Goal: Transaction & Acquisition: Purchase product/service

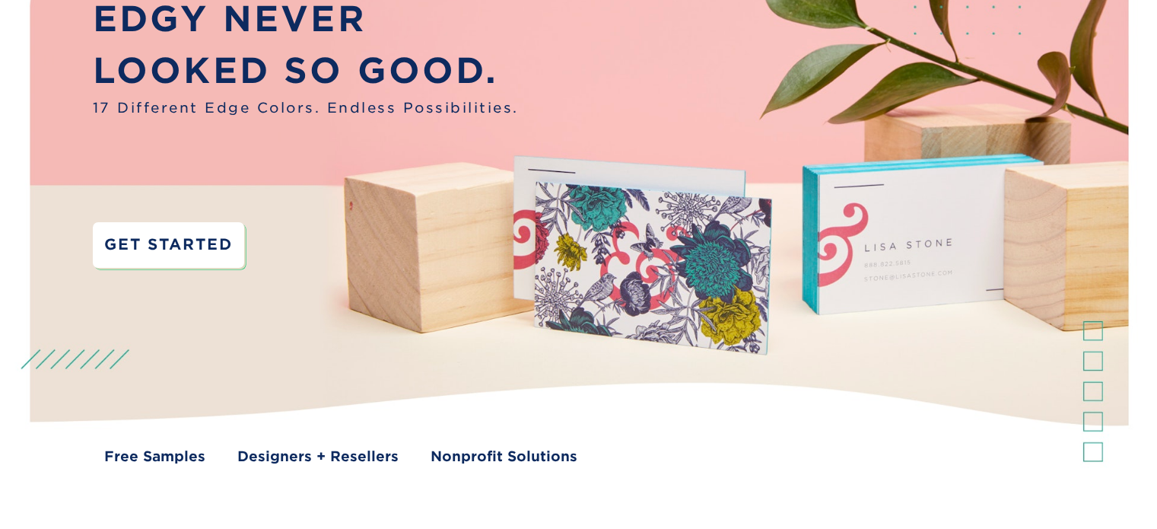
scroll to position [152, 0]
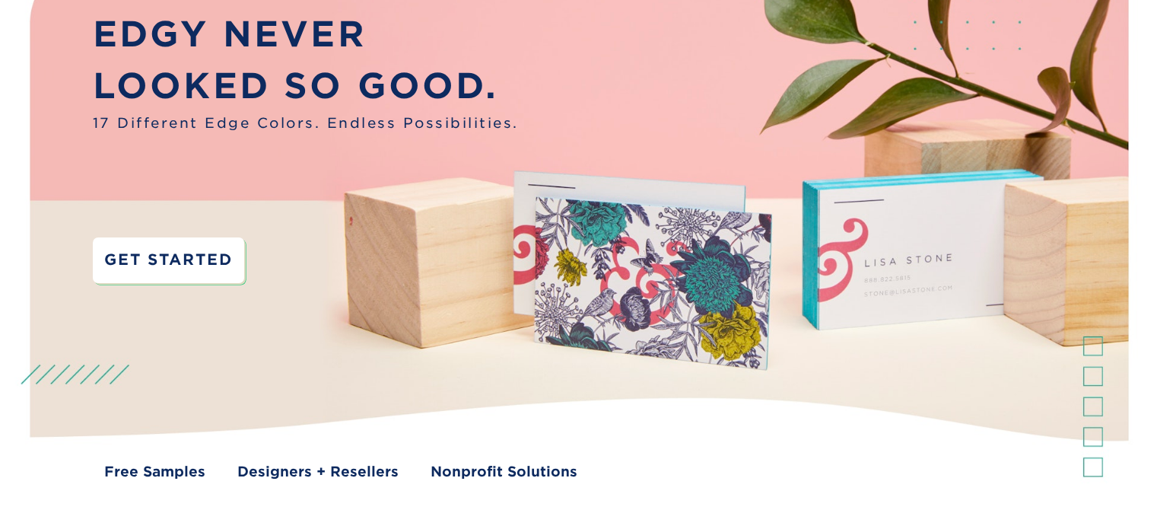
click at [186, 259] on link "GET STARTED" at bounding box center [168, 260] width 151 height 46
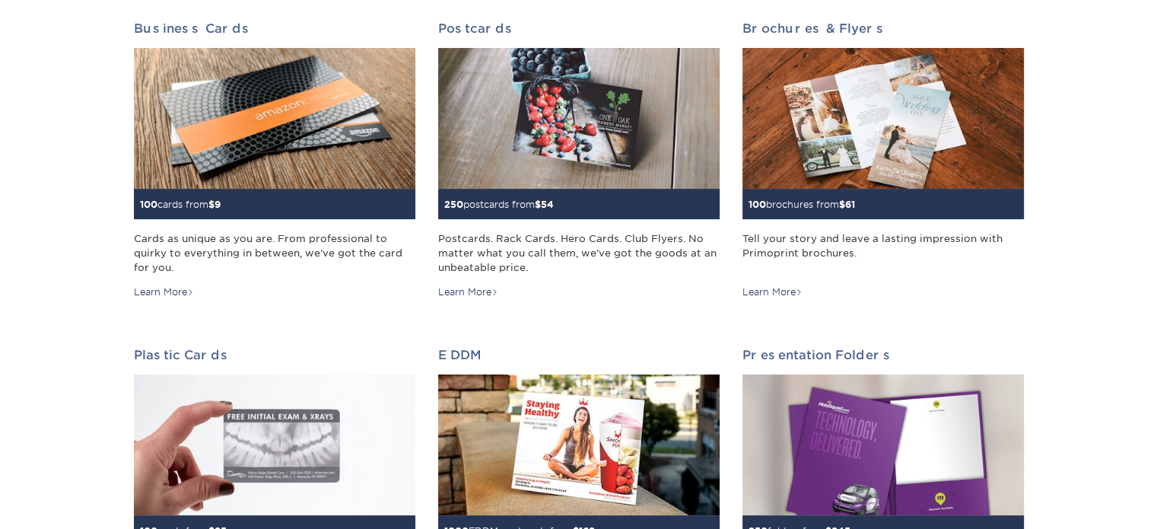
scroll to position [253, 0]
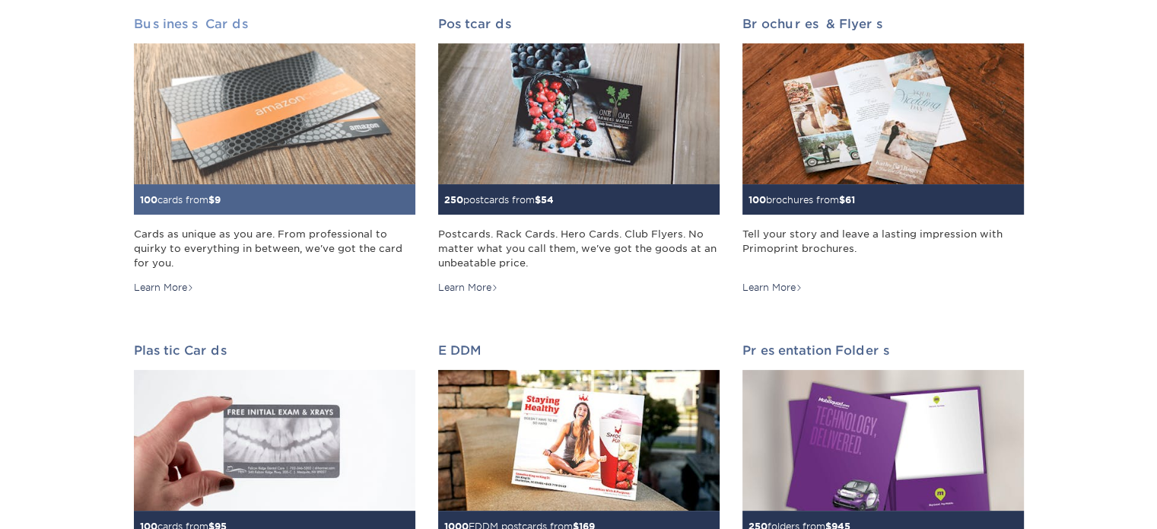
click at [259, 118] on img at bounding box center [274, 113] width 281 height 141
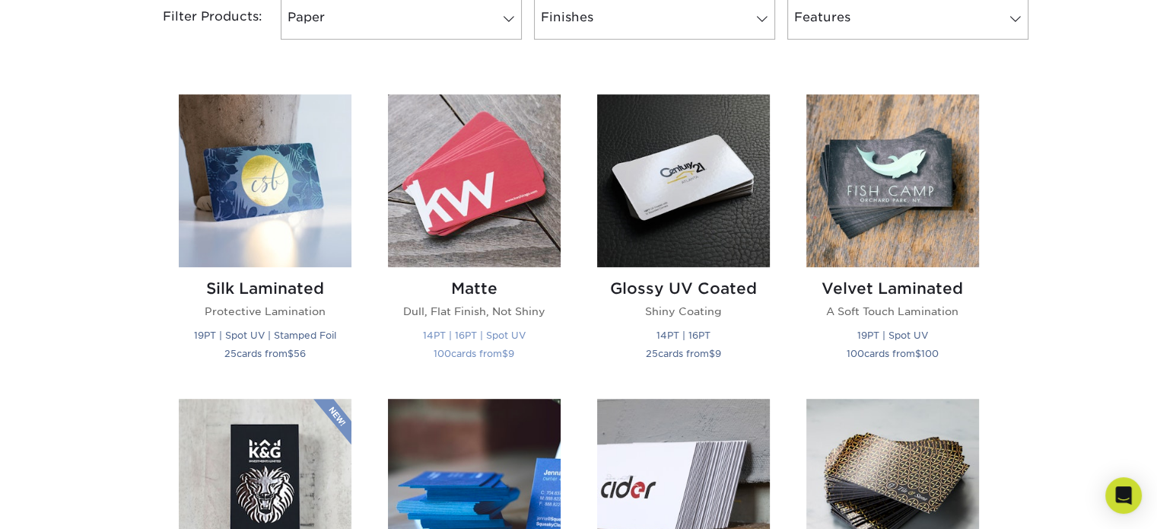
scroll to position [710, 0]
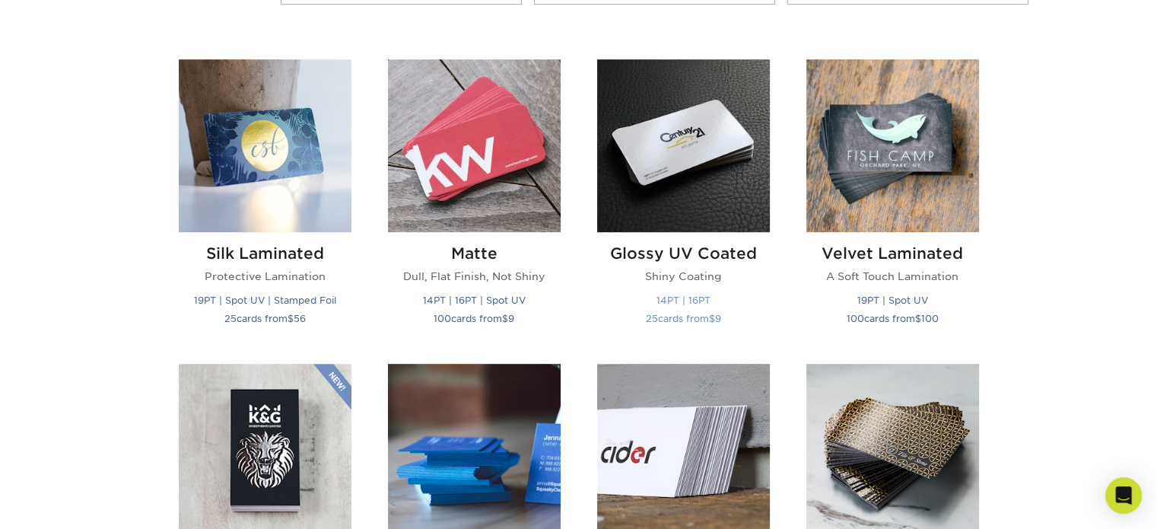
click at [704, 132] on img at bounding box center [683, 145] width 173 height 173
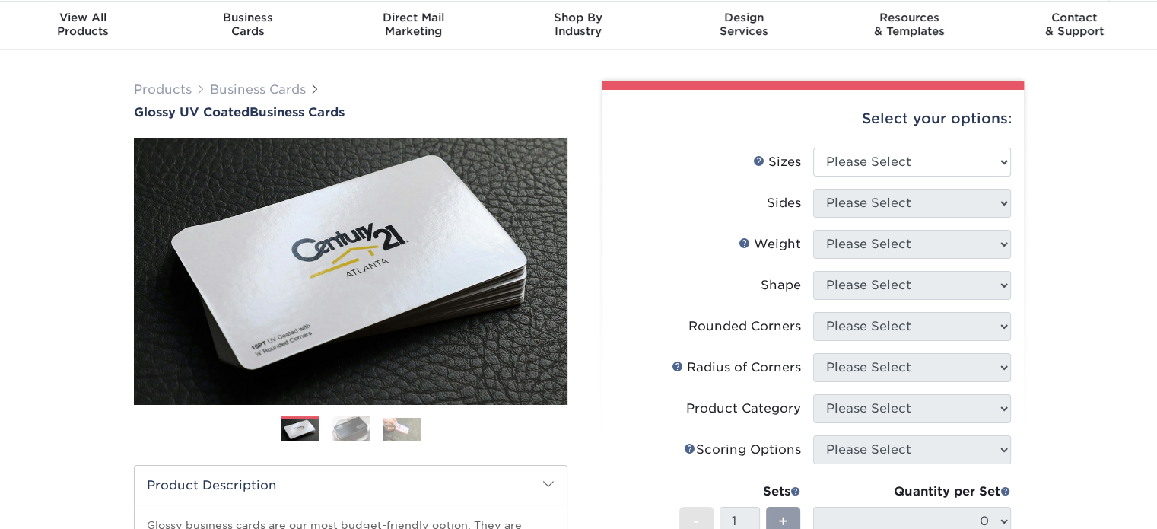
scroll to position [50, 0]
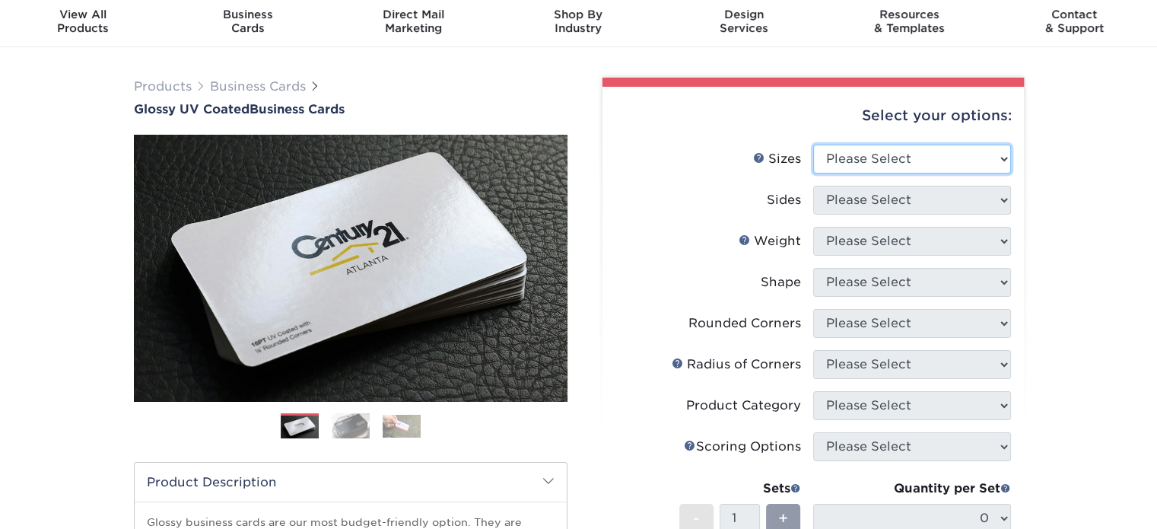
click at [889, 155] on select "Please Select 1.5" x 3.5" - Mini 1.75" x 3.5" - Mini 2" x 2" - Square 2" x 3" -…" at bounding box center [912, 159] width 198 height 29
select select "2.00x3.50"
click at [813, 145] on select "Please Select 1.5" x 3.5" - Mini 1.75" x 3.5" - Mini 2" x 2" - Square 2" x 3" -…" at bounding box center [912, 159] width 198 height 29
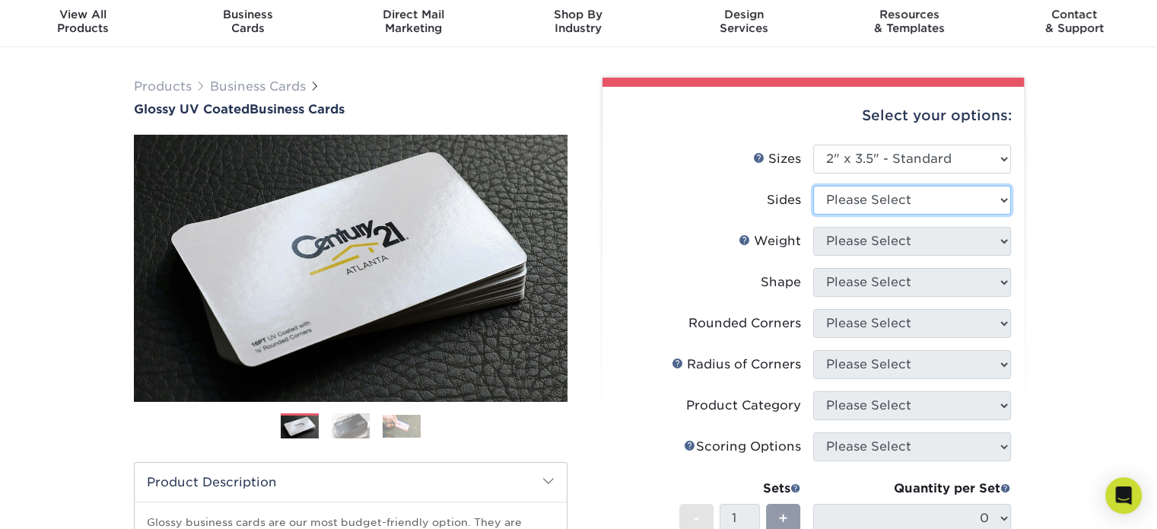
click at [882, 200] on select "Please Select Print Both Sides Print Front Only" at bounding box center [912, 200] width 198 height 29
select select "13abbda7-1d64-4f25-8bb2-c179b224825d"
click at [813, 186] on select "Please Select Print Both Sides Print Front Only" at bounding box center [912, 200] width 198 height 29
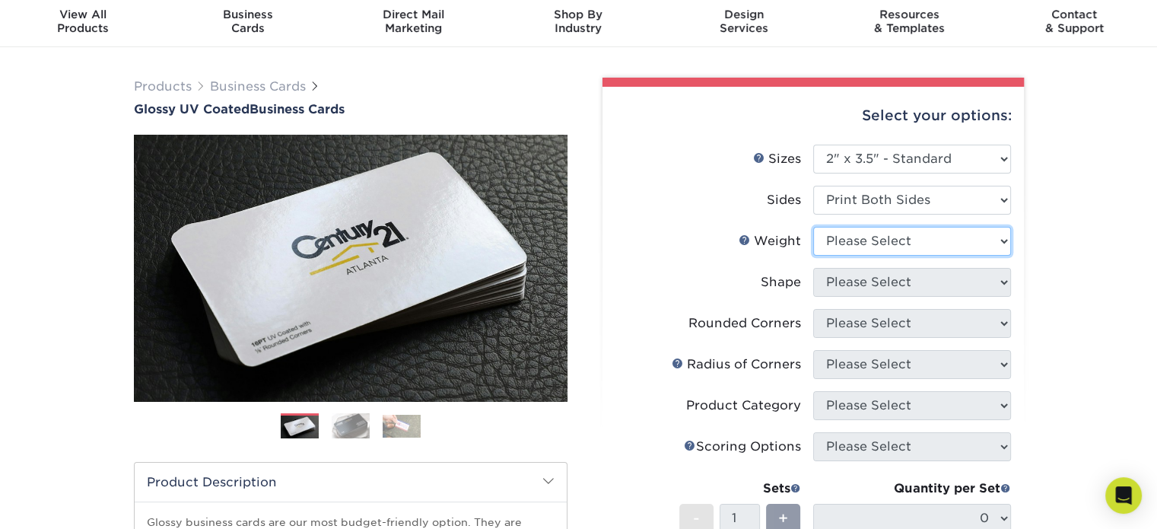
click at [889, 236] on select "Please Select 16PT 14PT" at bounding box center [912, 241] width 198 height 29
select select "16PT"
click at [813, 227] on select "Please Select 16PT 14PT" at bounding box center [912, 241] width 198 height 29
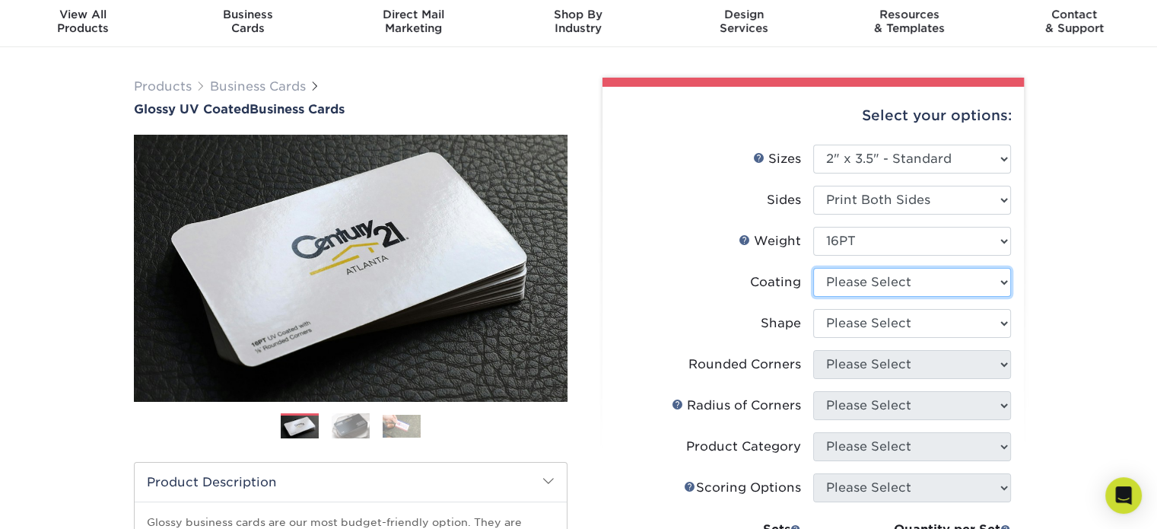
click at [873, 276] on select at bounding box center [912, 282] width 198 height 29
select select "1e8116af-acfc-44b1-83dc-8181aa338834"
click at [813, 268] on select at bounding box center [912, 282] width 198 height 29
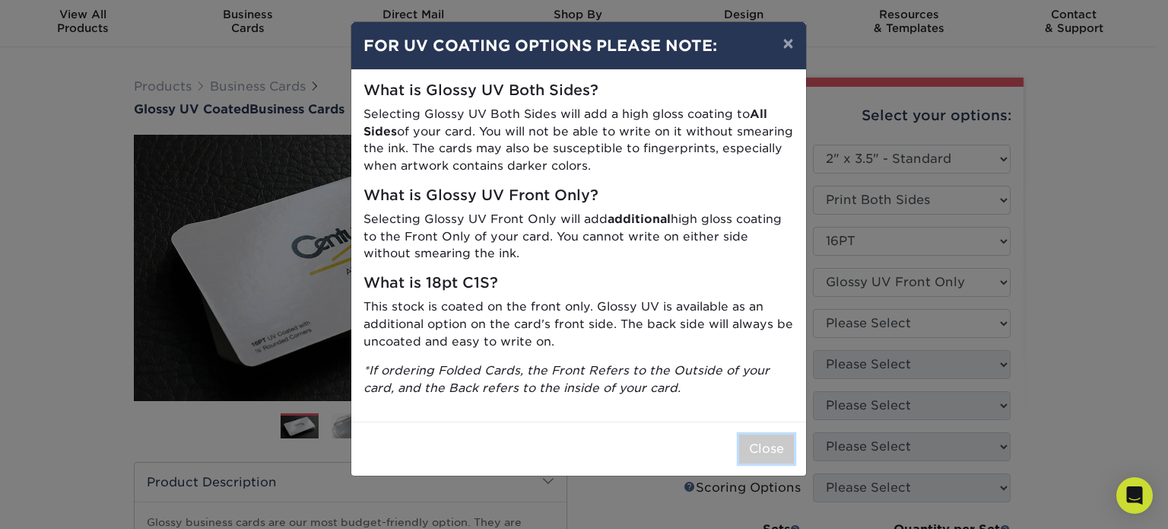
drag, startPoint x: 765, startPoint y: 447, endPoint x: 777, endPoint y: 437, distance: 16.3
click at [765, 447] on button "Close" at bounding box center [766, 448] width 55 height 29
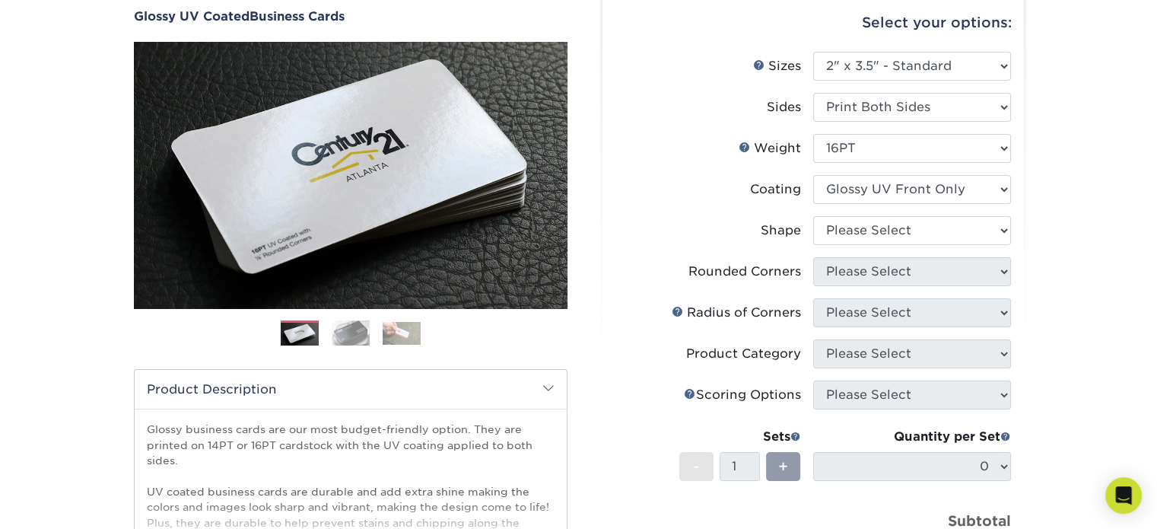
scroll to position [202, 0]
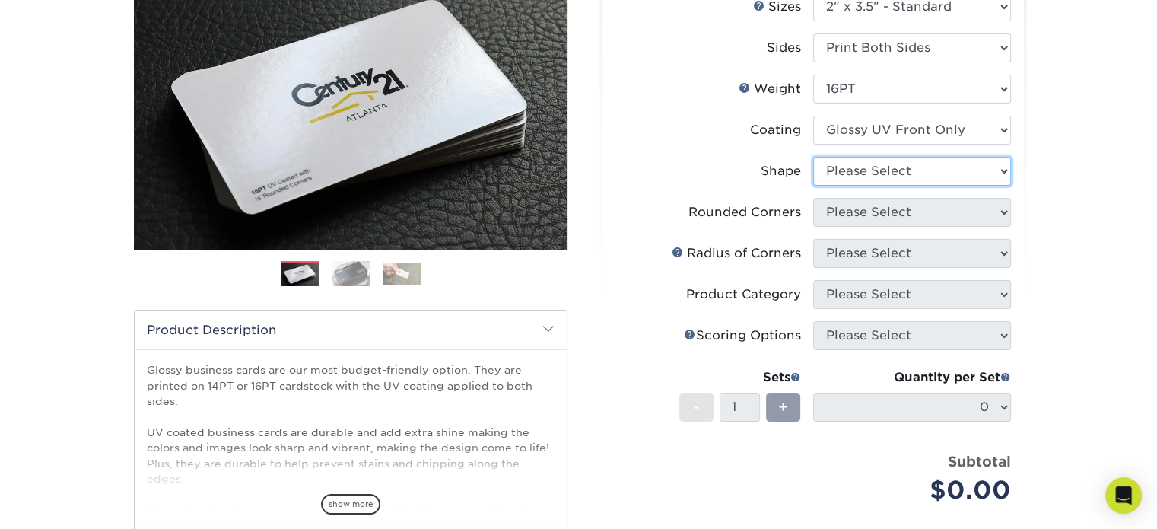
click at [907, 173] on select "Please Select Standard" at bounding box center [912, 171] width 198 height 29
select select "standard"
click at [813, 157] on select "Please Select Standard" at bounding box center [912, 171] width 198 height 29
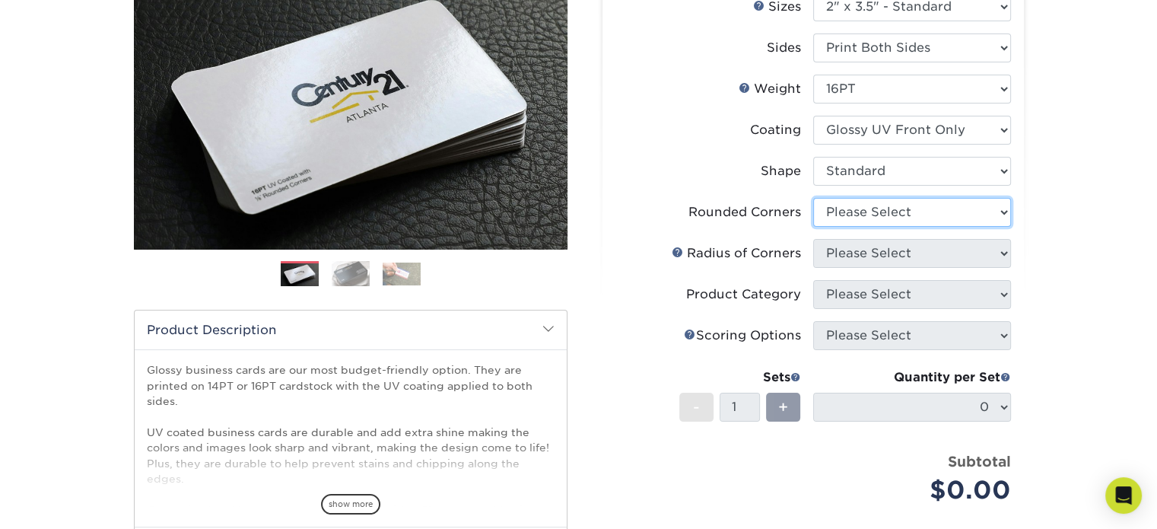
click at [890, 208] on select "Please Select Yes - Round 2 Corners Yes - Round 4 Corners No" at bounding box center [912, 212] width 198 height 29
select select "7672df9e-0e0a-464d-8e1f-920c575e4da3"
click at [813, 198] on select "Please Select Yes - Round 2 Corners Yes - Round 4 Corners No" at bounding box center [912, 212] width 198 height 29
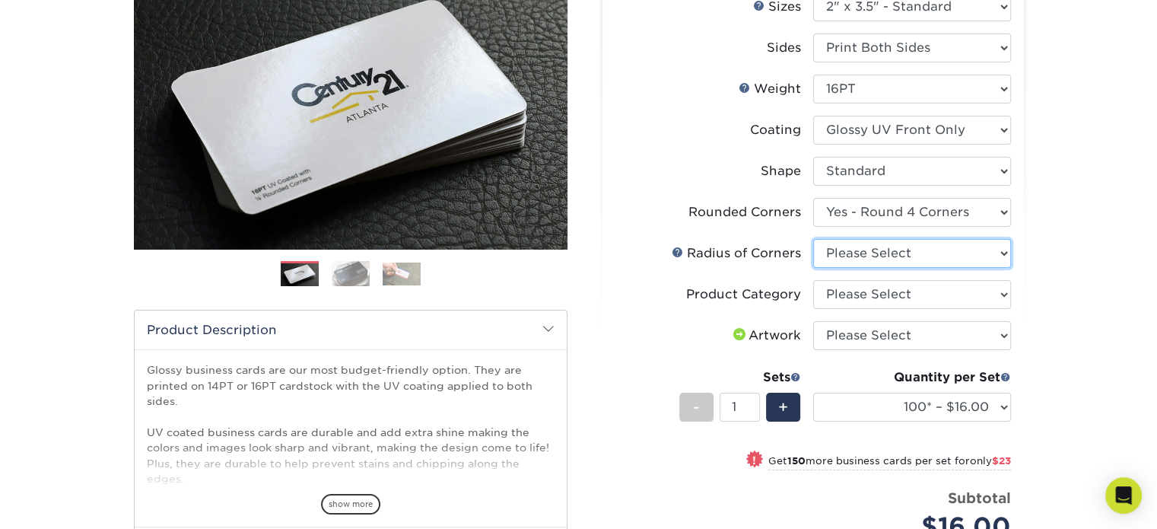
click at [868, 245] on select "Please Select Rounded 1/8" Rounded 1/4"" at bounding box center [912, 253] width 198 height 29
select select "479fbfe7-6a0c-4895-8c9a-81739b7486c9"
click at [813, 239] on select "Please Select Rounded 1/8" Rounded 1/4"" at bounding box center [912, 253] width 198 height 29
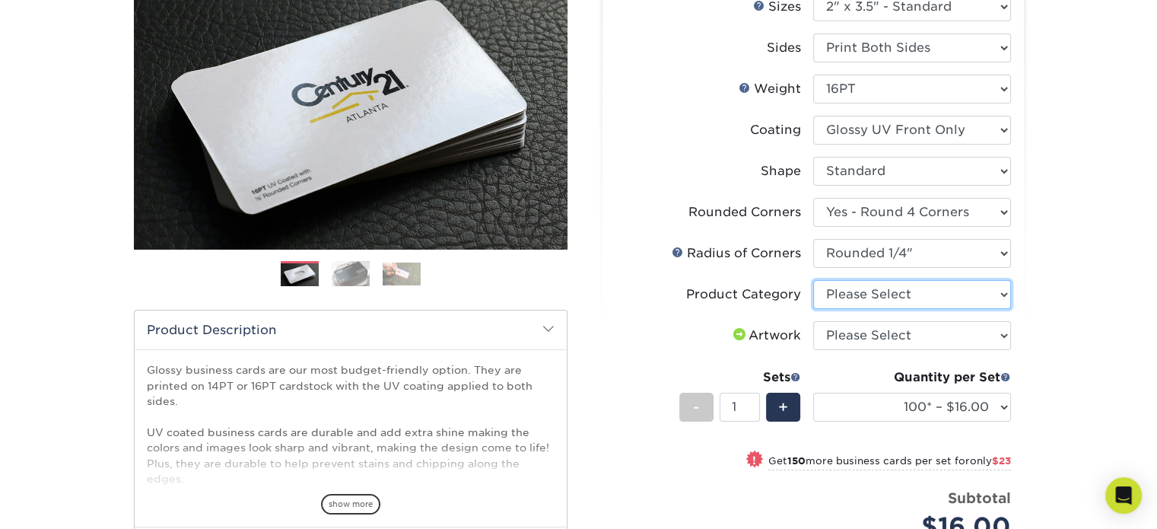
click at [873, 286] on select "Please Select Business Cards" at bounding box center [912, 294] width 198 height 29
select select "3b5148f1-0588-4f88-a218-97bcfdce65c1"
click at [813, 280] on select "Please Select Business Cards" at bounding box center [912, 294] width 198 height 29
click at [847, 334] on select "Please Select I will upload files I need a design - $100" at bounding box center [912, 335] width 198 height 29
select select "upload"
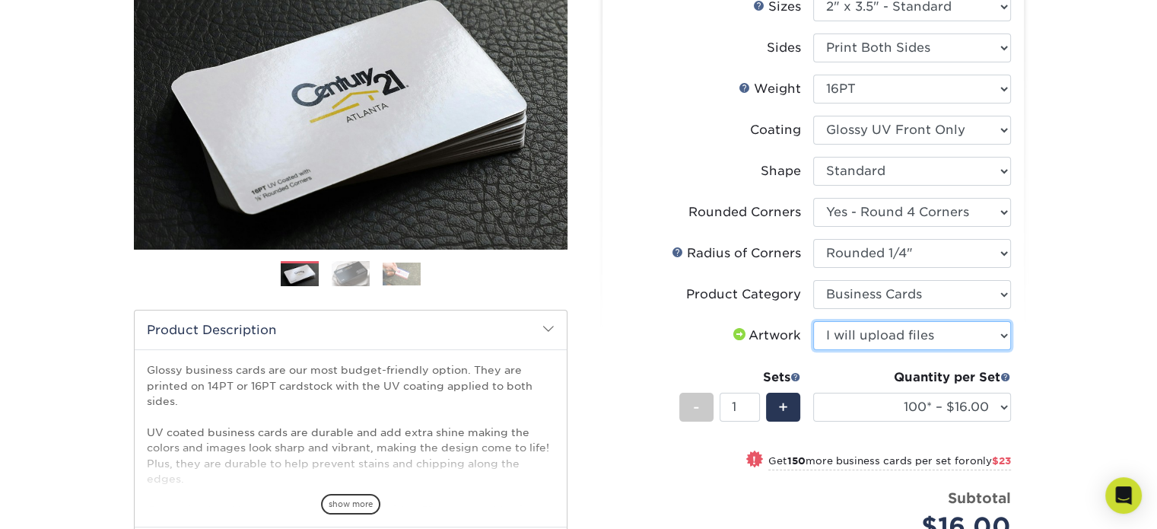
click at [813, 321] on select "Please Select I will upload files I need a design - $100" at bounding box center [912, 335] width 198 height 29
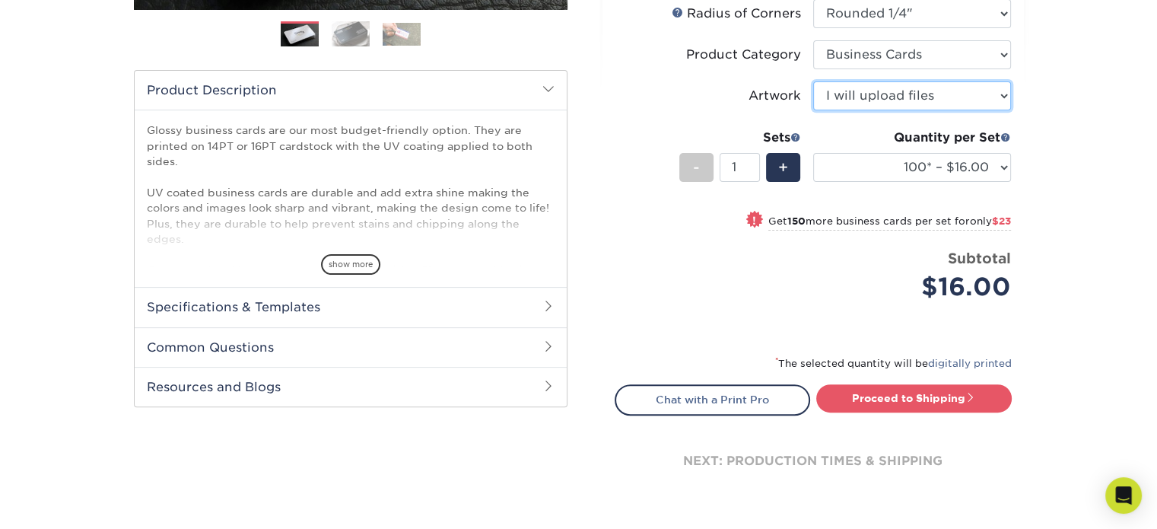
scroll to position [456, 0]
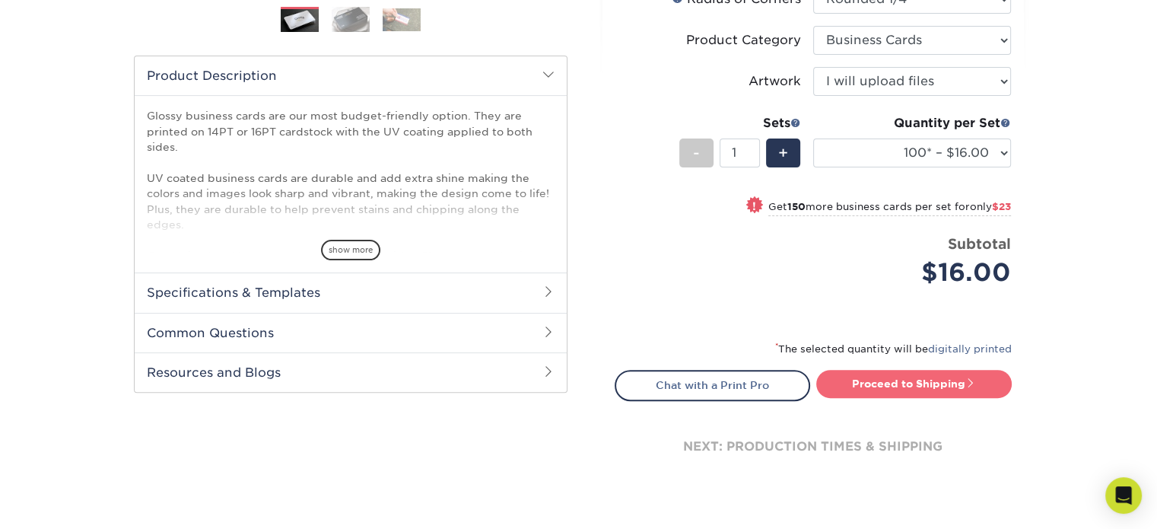
click at [912, 380] on link "Proceed to Shipping" at bounding box center [914, 383] width 196 height 27
type input "Set 1"
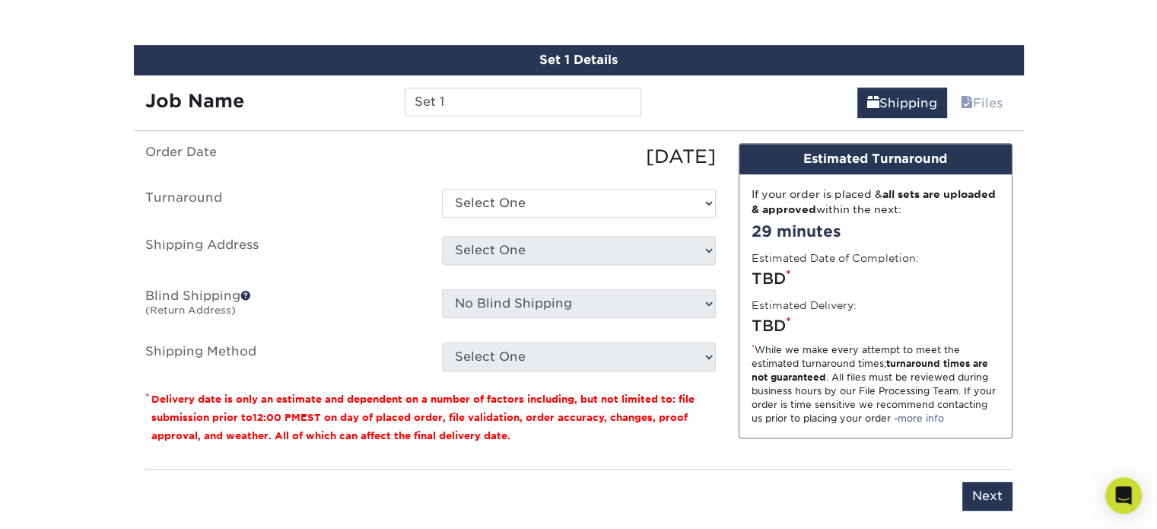
scroll to position [866, 0]
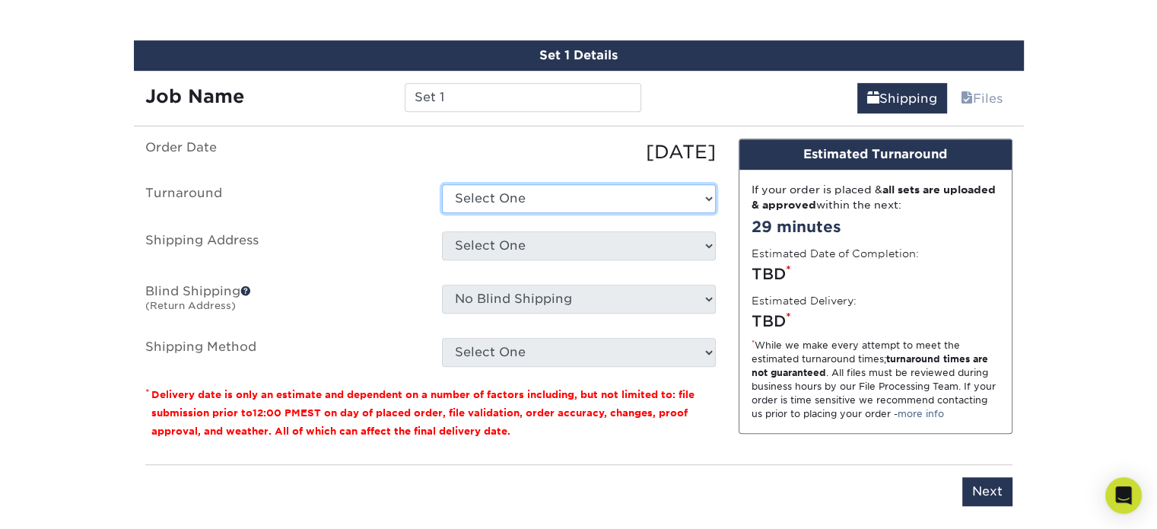
click at [536, 191] on select "Select One 2-4 Business Days 2 Day Next Business Day" at bounding box center [579, 198] width 274 height 29
select select "4acd3662-0fb6-41fa-90e7-b27f0b0e977e"
click at [442, 184] on select "Select One 2-4 Business Days 2 Day Next Business Day" at bounding box center [579, 198] width 274 height 29
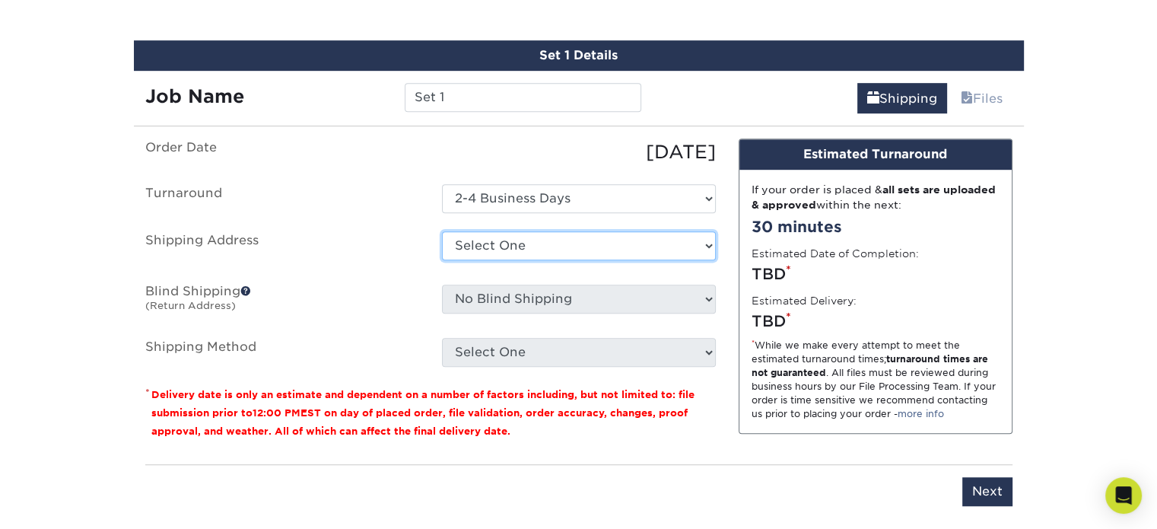
click at [523, 241] on select "Select One + Add New Address - Login" at bounding box center [579, 245] width 274 height 29
click at [442, 260] on select "Select One + Add New Address - Login" at bounding box center [579, 245] width 274 height 29
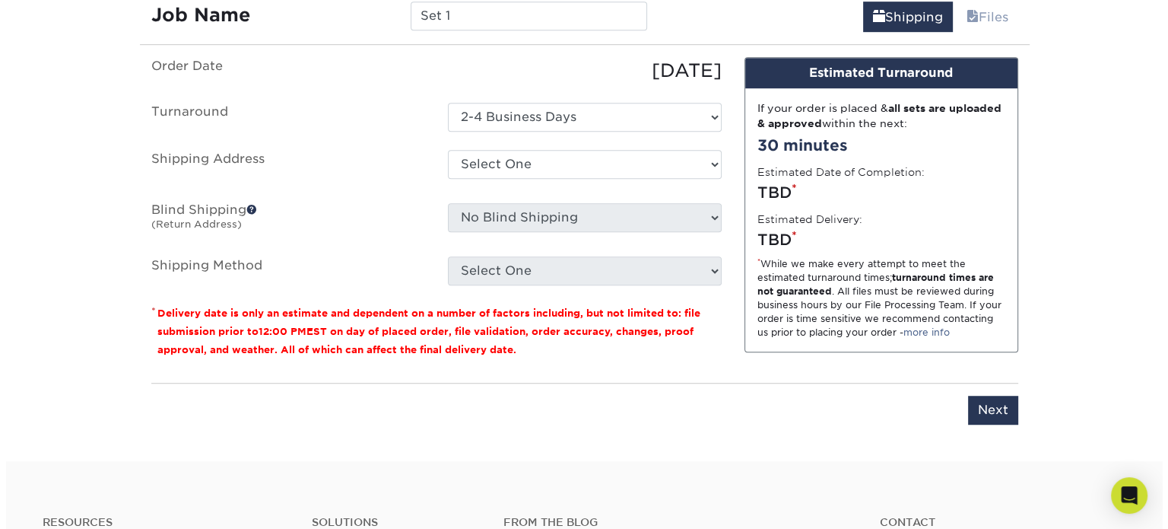
scroll to position [1014, 0]
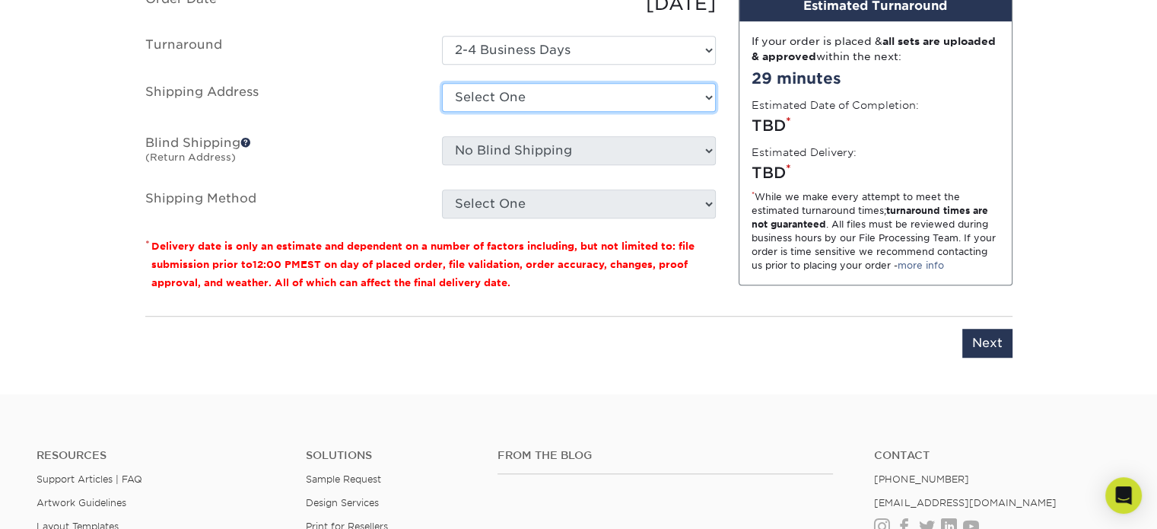
click at [567, 93] on select "Select One + Add New Address - Login" at bounding box center [579, 97] width 274 height 29
select select "newaddress"
click at [442, 83] on select "Select One + Add New Address - Login" at bounding box center [579, 97] width 274 height 29
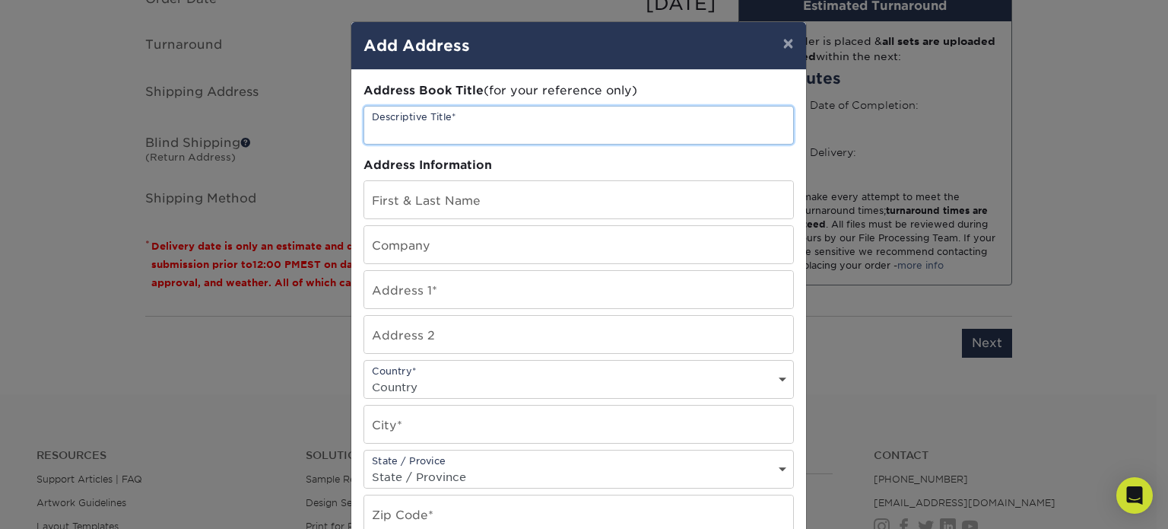
click at [563, 129] on input "text" at bounding box center [578, 124] width 429 height 37
type input "[PERSON_NAME]"
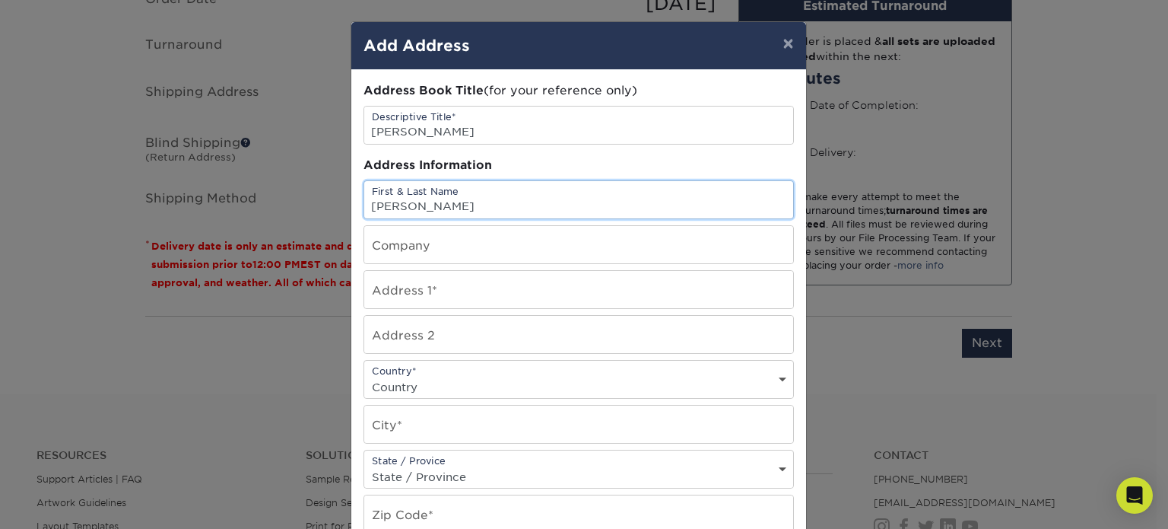
type input "[PERSON_NAME]"
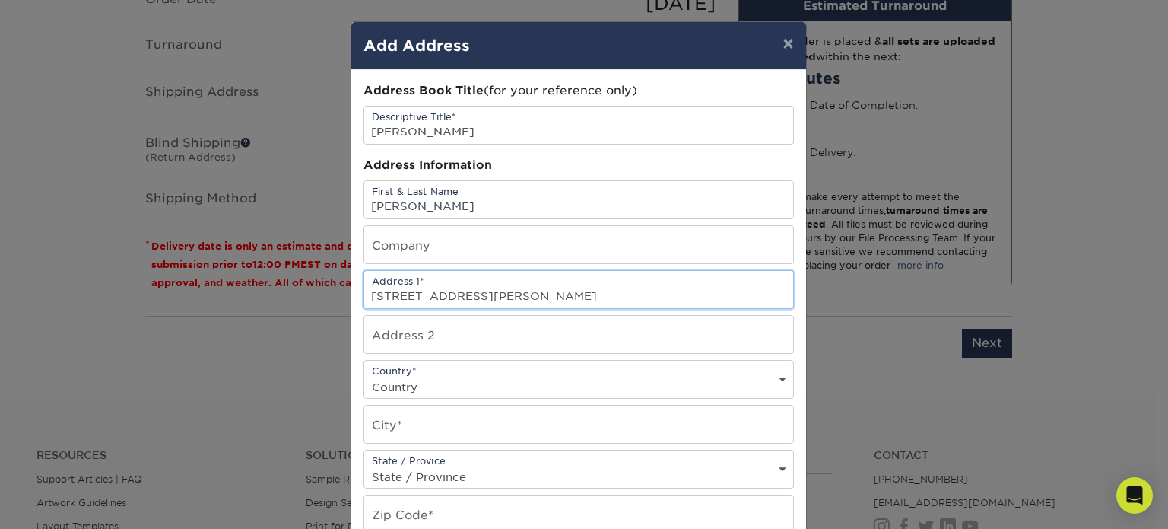
type input "[STREET_ADDRESS][PERSON_NAME]"
type input "[GEOGRAPHIC_DATA]"
select select "SC"
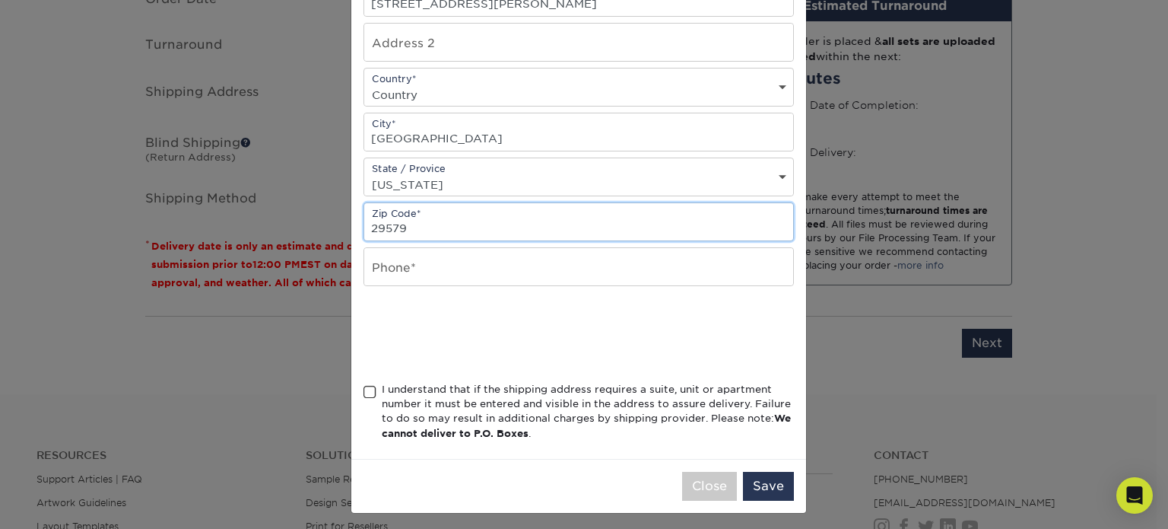
scroll to position [294, 0]
type input "29579"
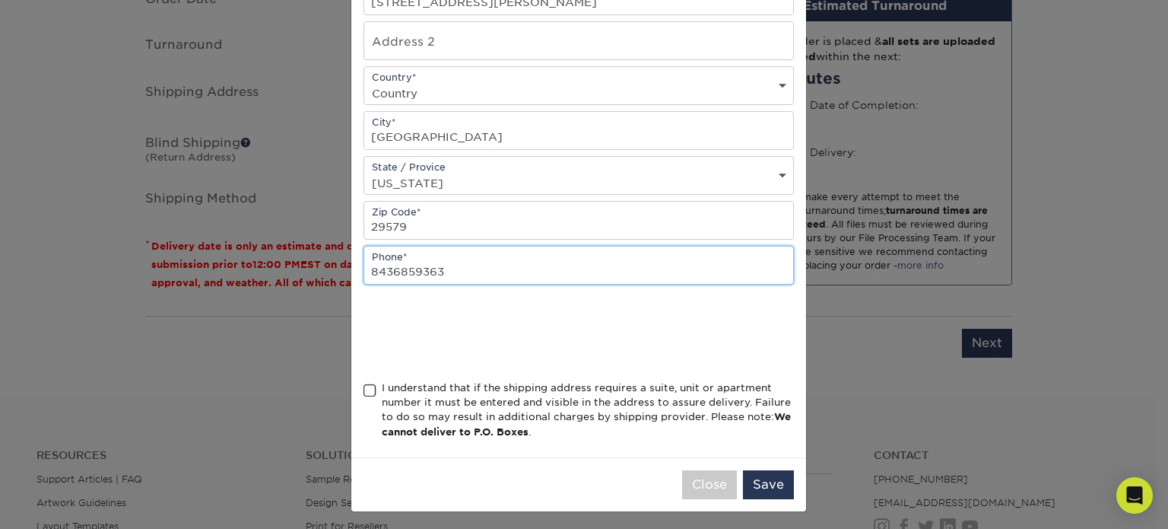
type input "8436859363"
click at [364, 389] on span at bounding box center [370, 390] width 13 height 14
click at [0, 0] on input "I understand that if the shipping address requires a suite, unit or apartment n…" at bounding box center [0, 0] width 0 height 0
click at [780, 478] on button "Save" at bounding box center [768, 484] width 51 height 29
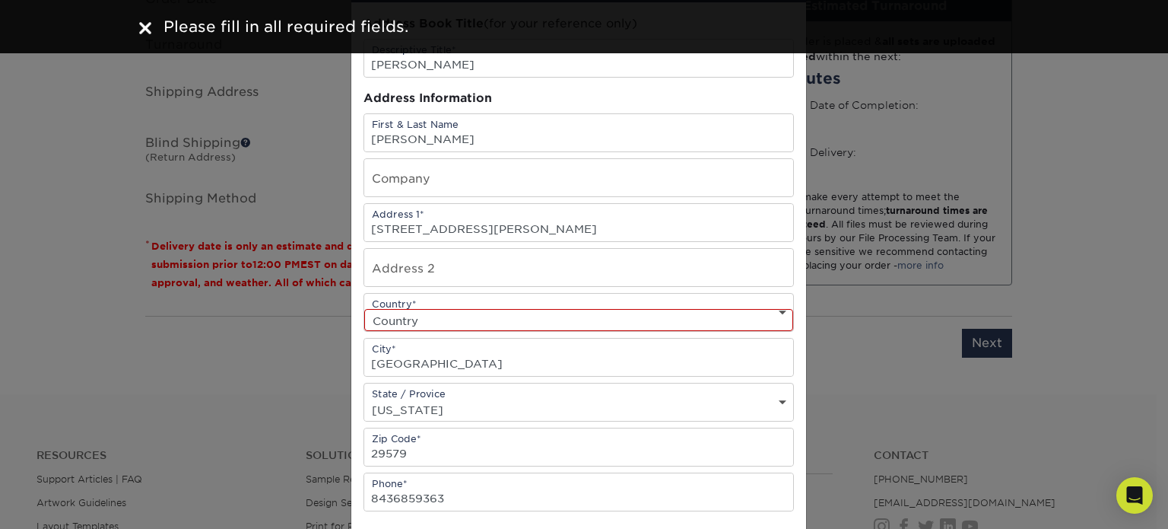
scroll to position [91, 0]
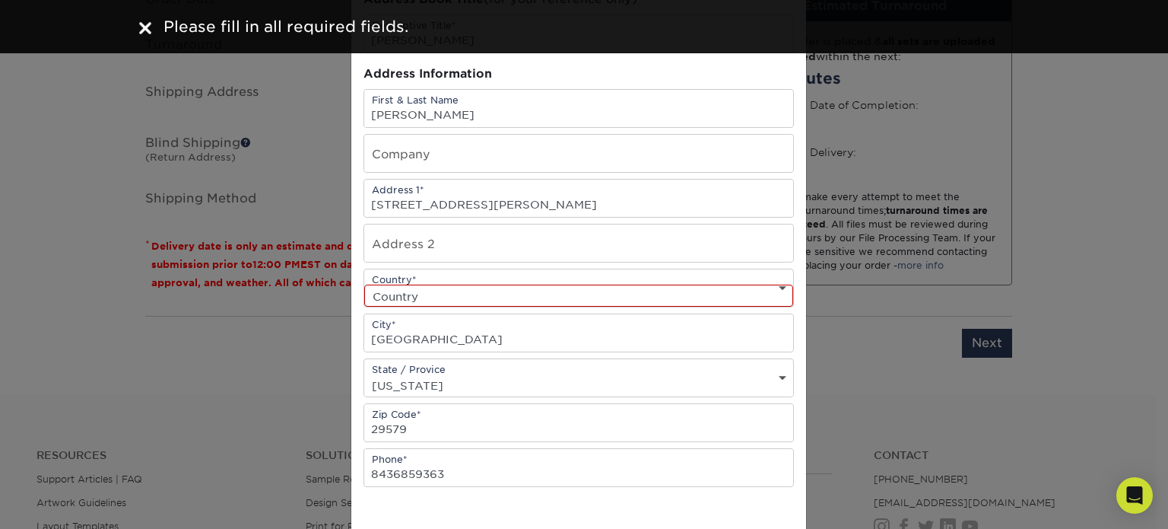
click at [537, 288] on select "Country [GEOGRAPHIC_DATA] [GEOGRAPHIC_DATA] ----------------------------- [GEOG…" at bounding box center [578, 296] width 429 height 22
select select "US"
click at [364, 285] on select "Country [GEOGRAPHIC_DATA] [GEOGRAPHIC_DATA] ----------------------------- [GEOG…" at bounding box center [578, 296] width 429 height 22
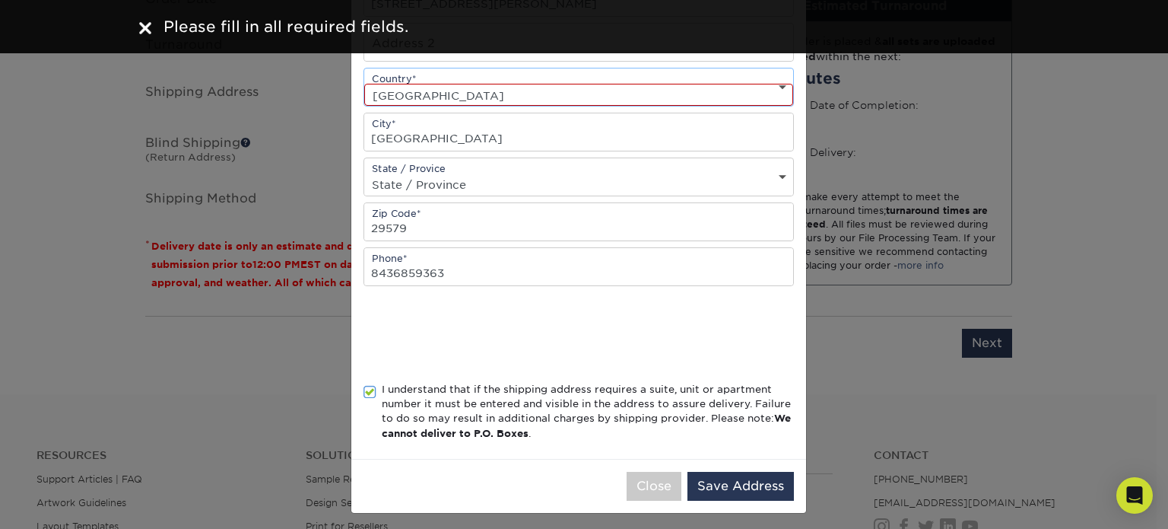
scroll to position [294, 0]
click at [745, 480] on button "Save Address" at bounding box center [741, 484] width 106 height 29
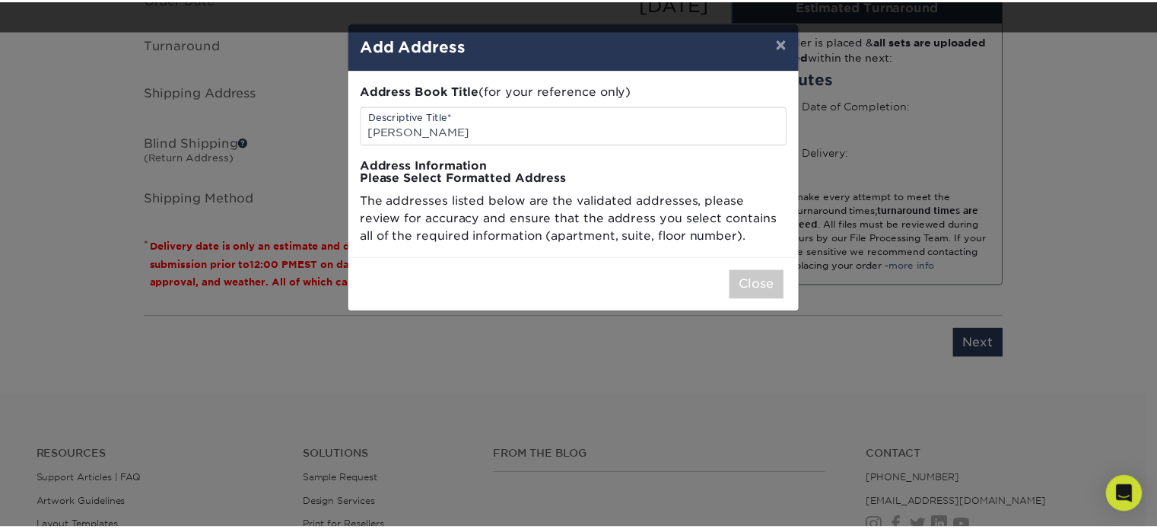
scroll to position [0, 0]
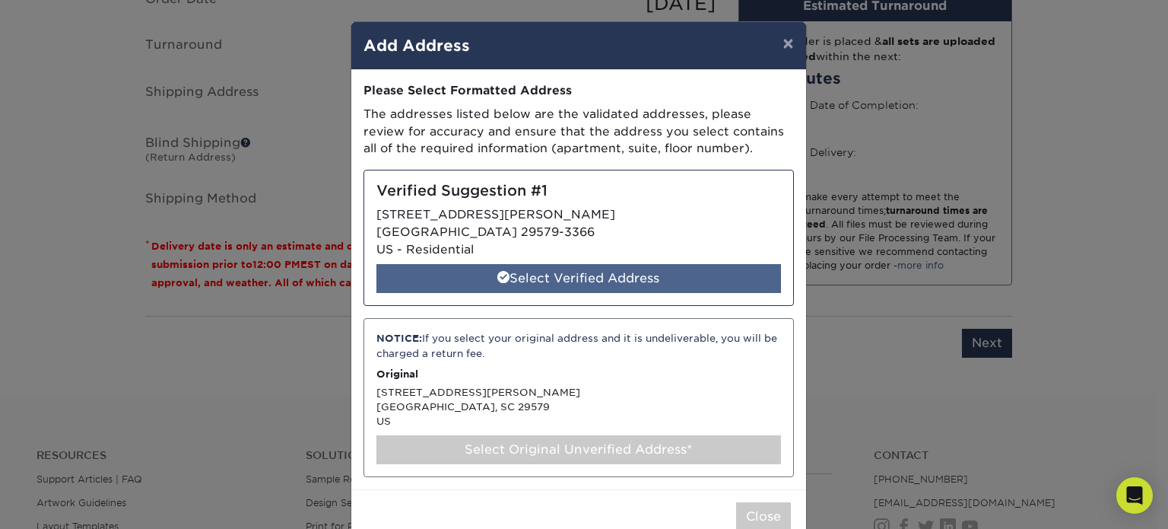
click at [566, 280] on div "Select Verified Address" at bounding box center [579, 278] width 405 height 29
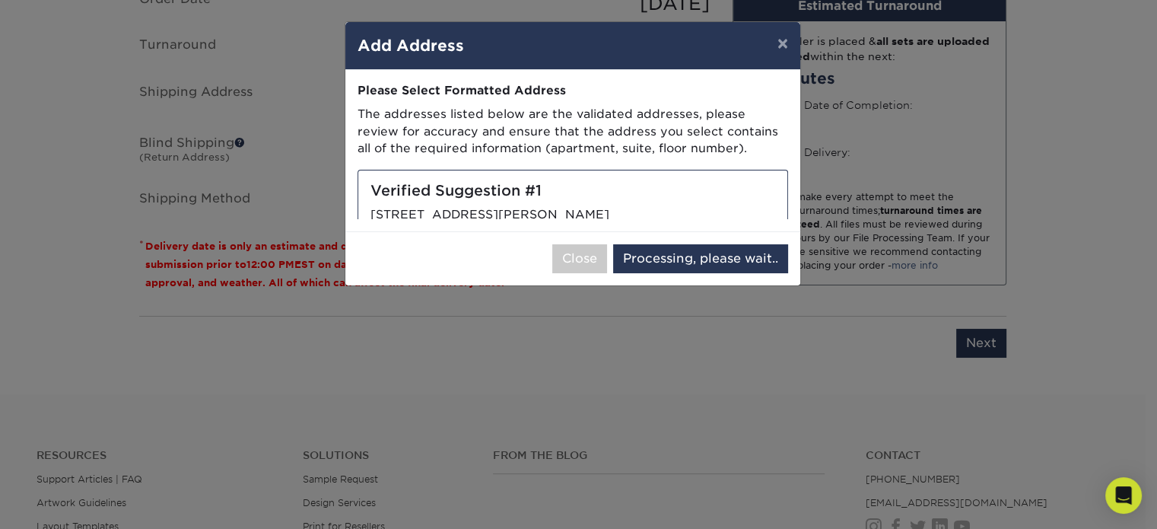
select select "286494"
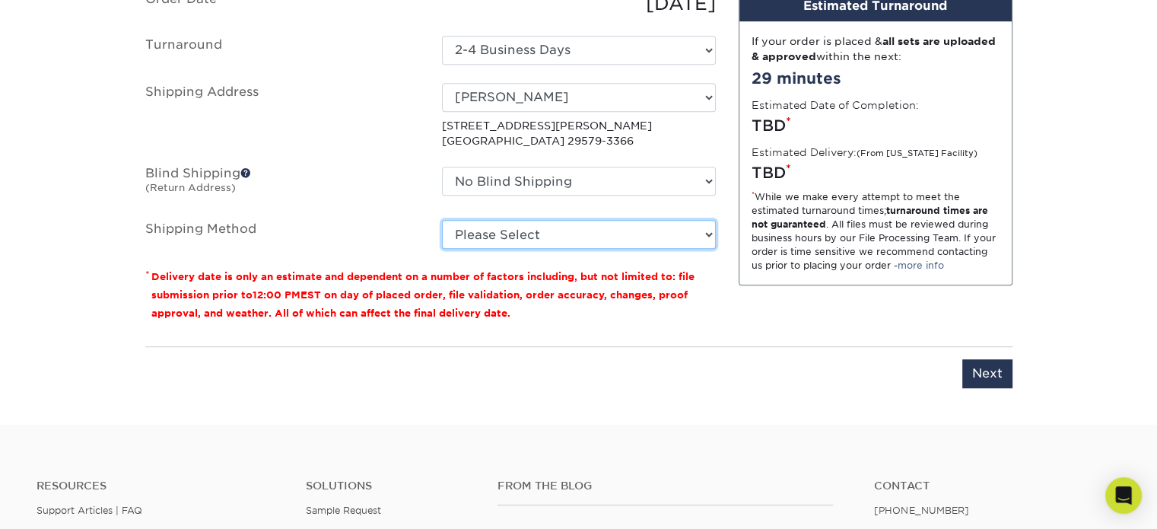
click at [616, 234] on select "Please Select Ground Shipping (+$7.84) 3 Day Shipping Service (+$20.06) 2 Day A…" at bounding box center [579, 234] width 274 height 29
select select "03"
click at [442, 220] on select "Please Select Ground Shipping (+$7.84) 3 Day Shipping Service (+$20.06) 2 Day A…" at bounding box center [579, 234] width 274 height 29
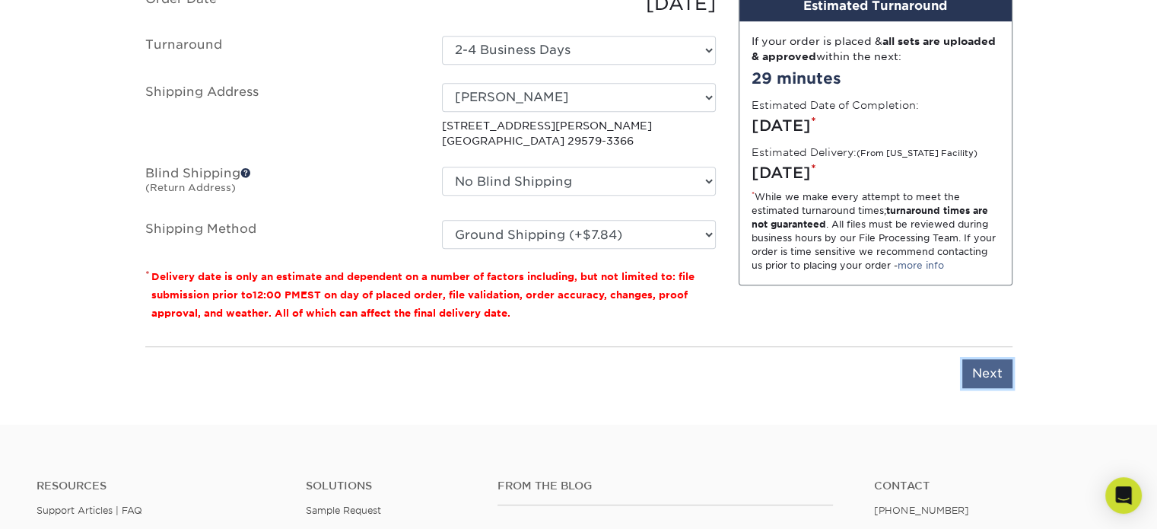
click at [987, 370] on input "Next" at bounding box center [987, 373] width 50 height 29
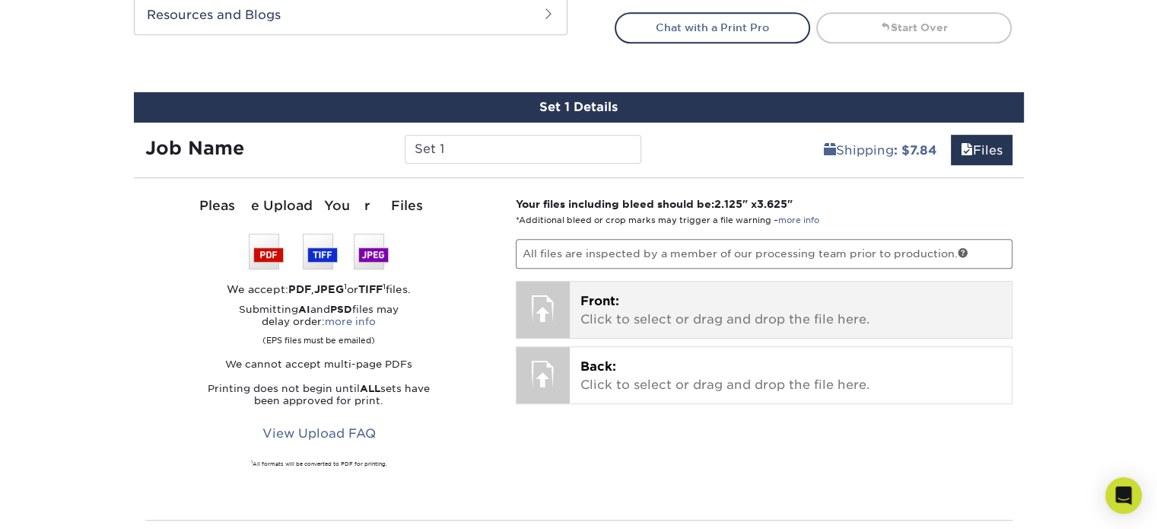
scroll to position [811, 0]
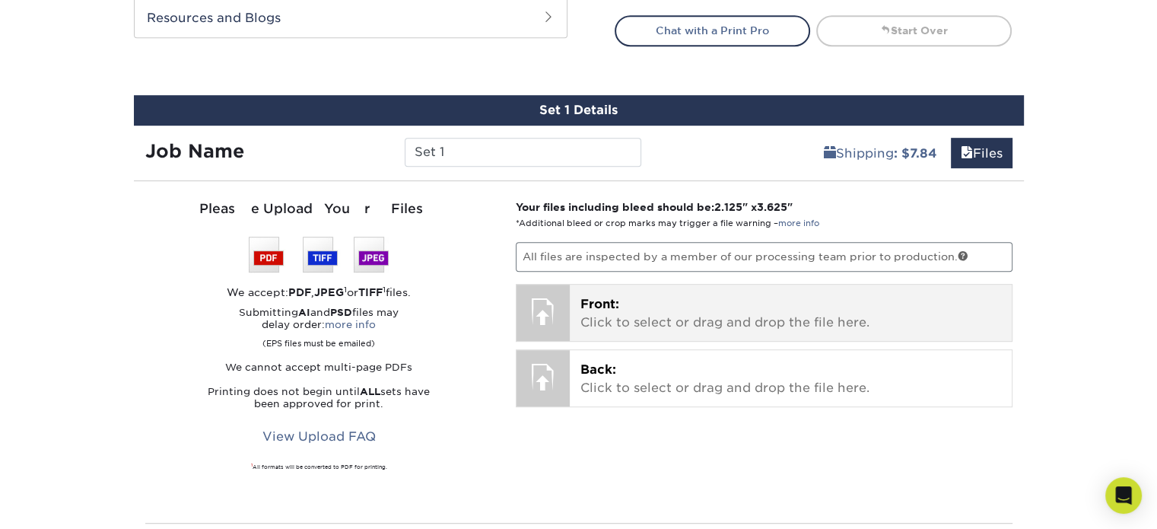
click at [740, 313] on p "Front: Click to select or drag and drop the file here." at bounding box center [790, 313] width 421 height 37
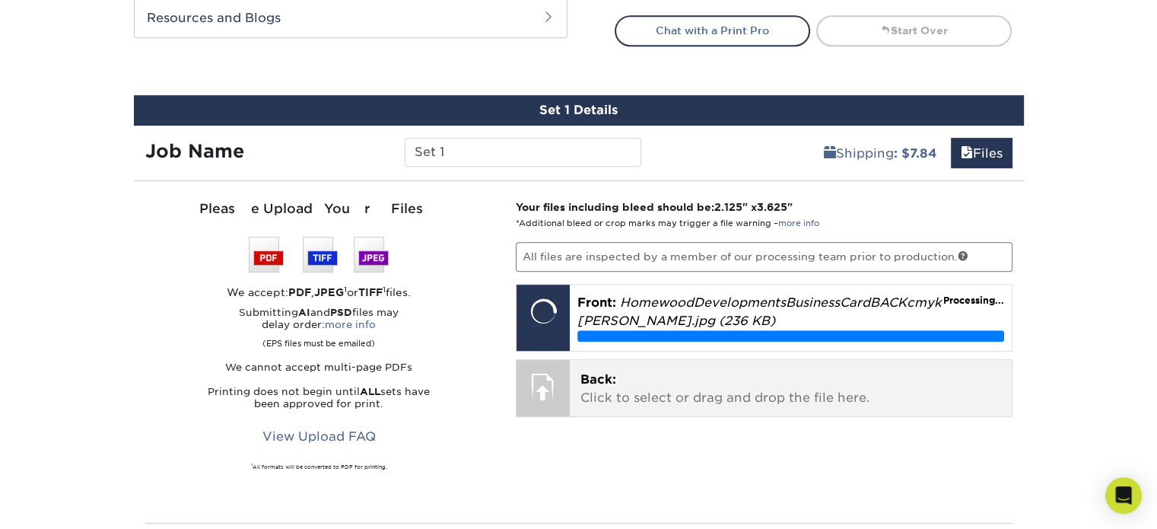
click at [686, 400] on p "Back: Click to select or drag and drop the file here." at bounding box center [790, 388] width 421 height 37
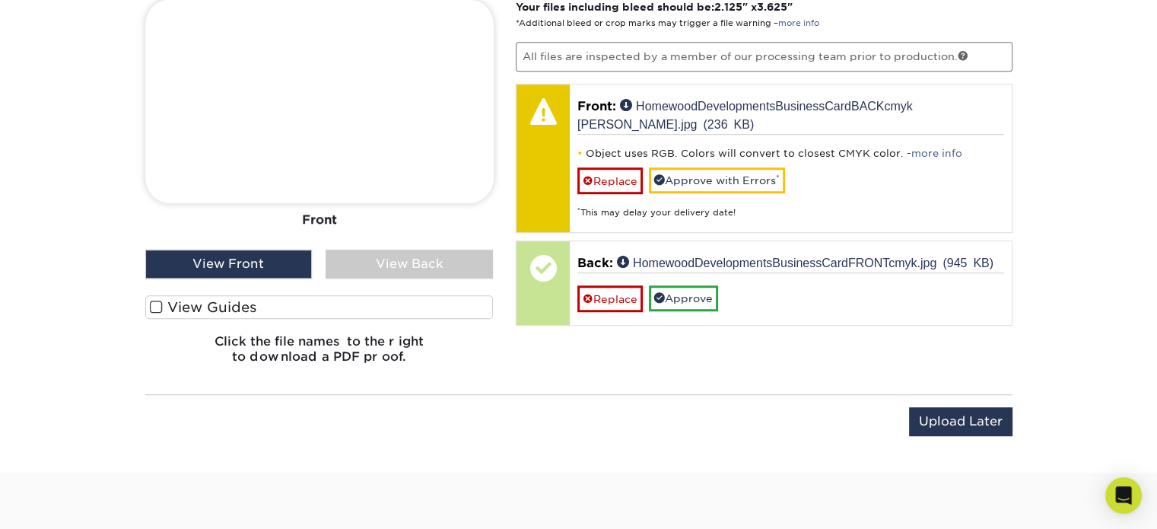
scroll to position [1014, 0]
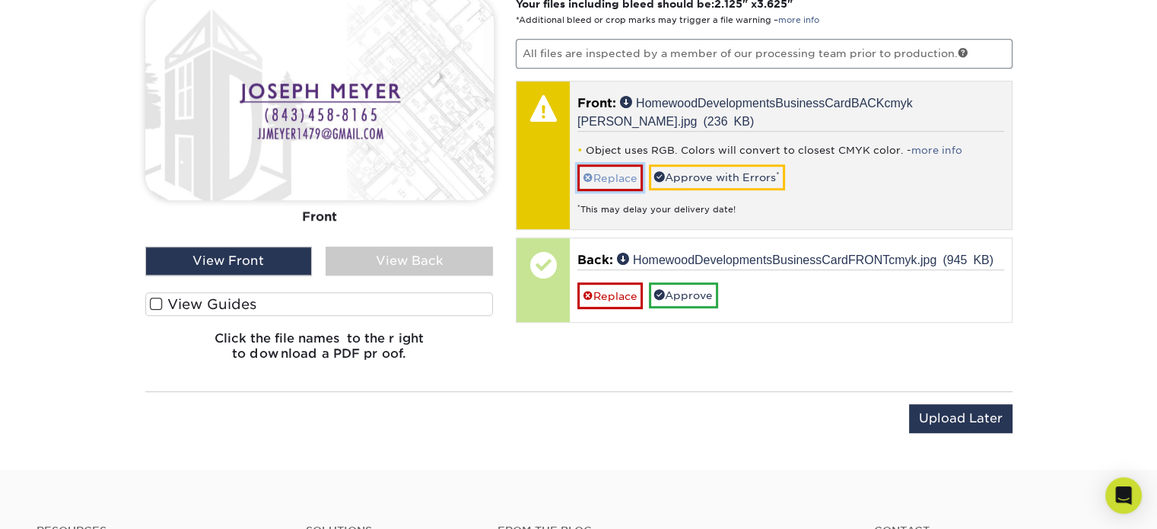
click at [616, 176] on link "Replace" at bounding box center [609, 177] width 65 height 27
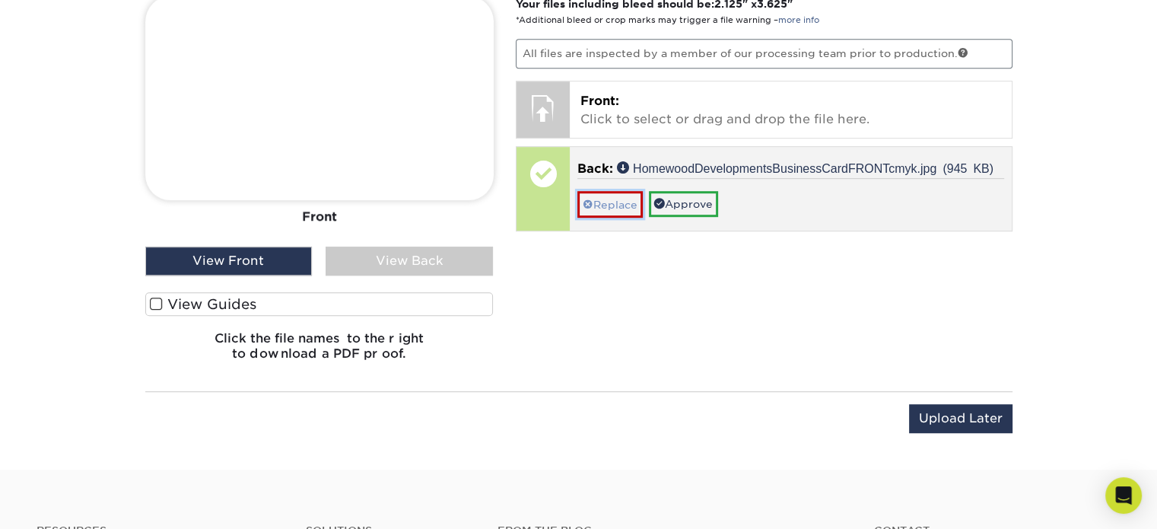
click at [621, 200] on link "Replace" at bounding box center [609, 204] width 65 height 27
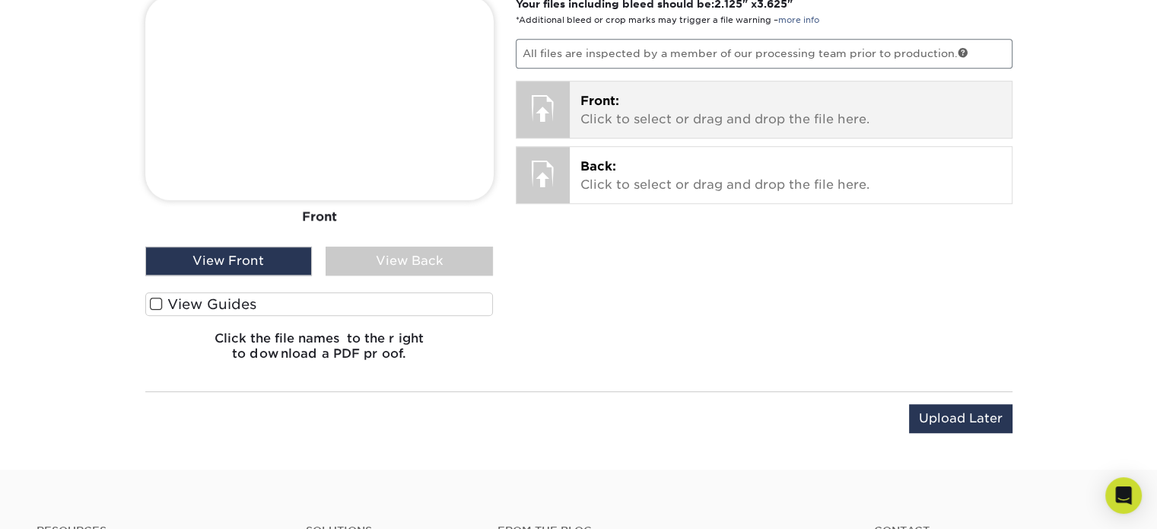
click at [640, 97] on p "Front: Click to select or drag and drop the file here." at bounding box center [790, 110] width 421 height 37
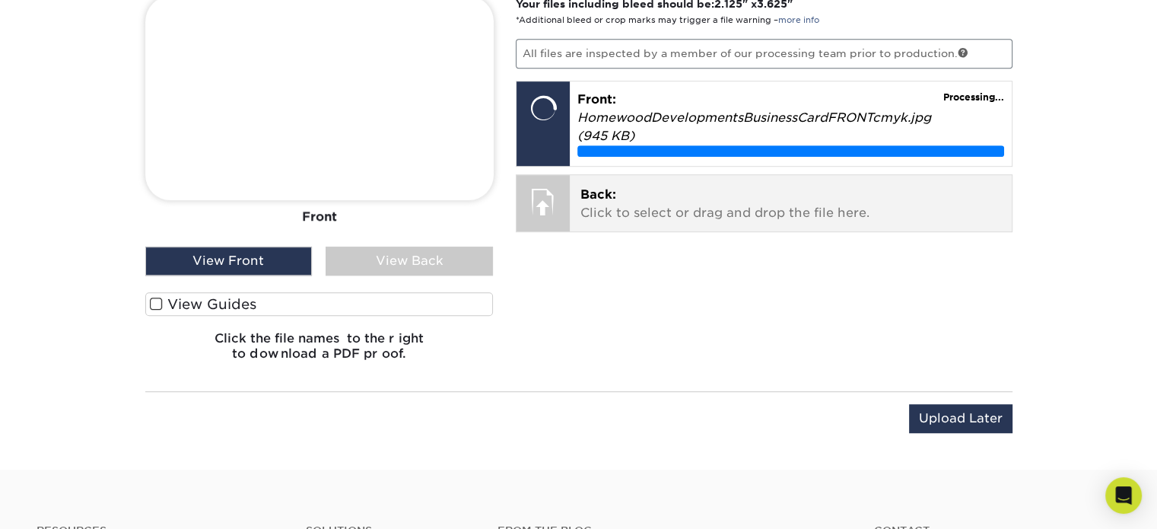
click at [680, 202] on p "Back: Click to select or drag and drop the file here." at bounding box center [790, 204] width 421 height 37
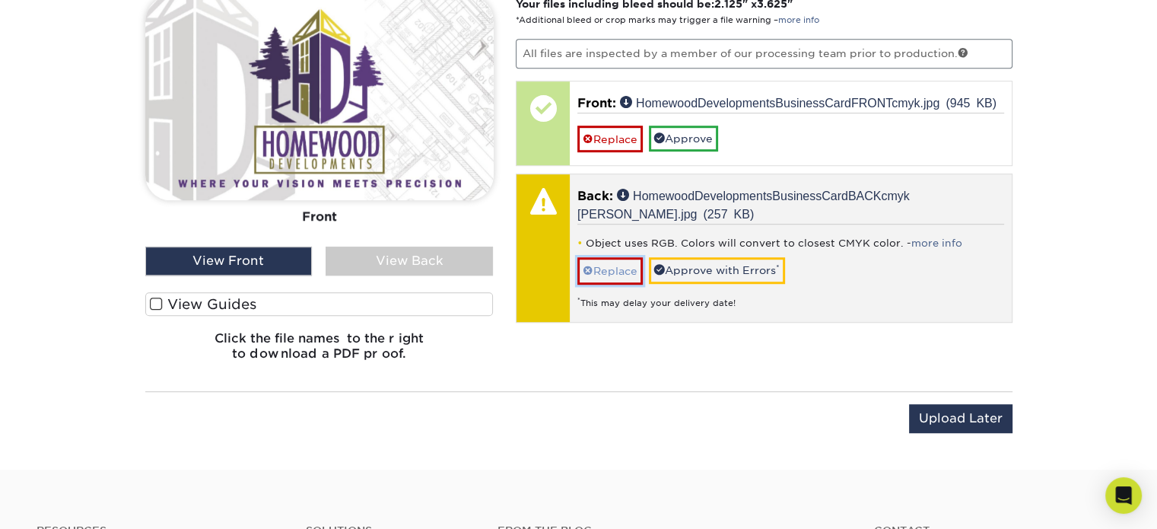
click at [625, 269] on link "Replace" at bounding box center [609, 270] width 65 height 27
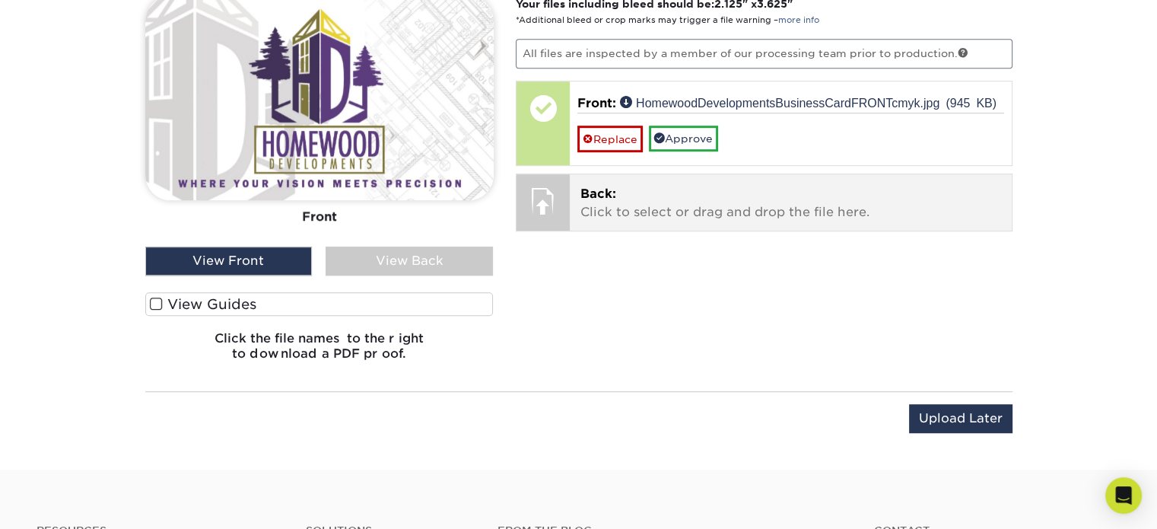
click at [645, 197] on p "Back: Click to select or drag and drop the file here." at bounding box center [790, 203] width 421 height 37
click at [794, 203] on div "Back: Click to select or drag and drop the file here. Choose file HomewoodDevel…" at bounding box center [791, 202] width 442 height 56
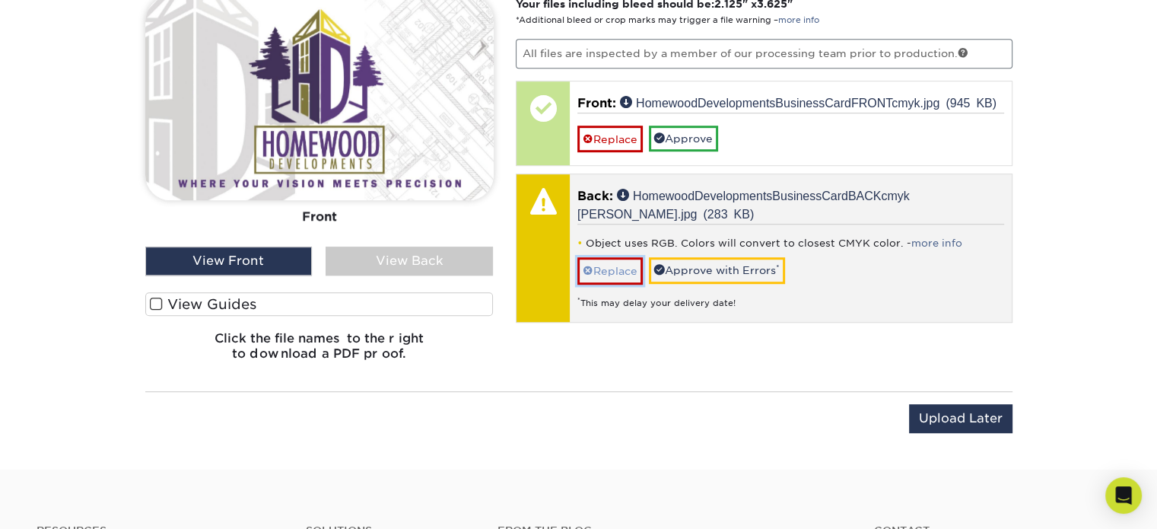
click at [615, 262] on link "Replace" at bounding box center [609, 270] width 65 height 27
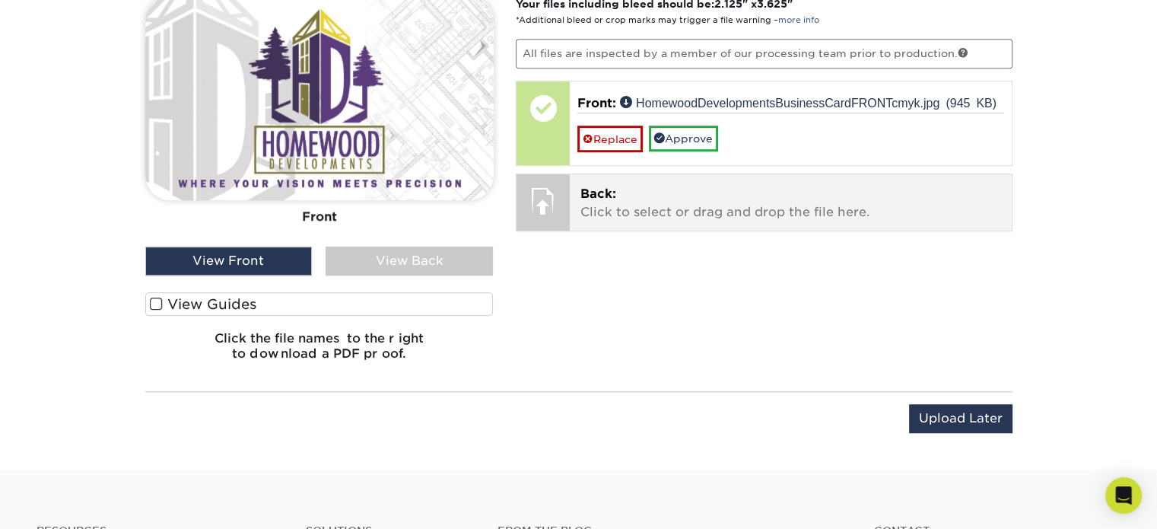
click at [670, 191] on p "Back: Click to select or drag and drop the file here." at bounding box center [790, 203] width 421 height 37
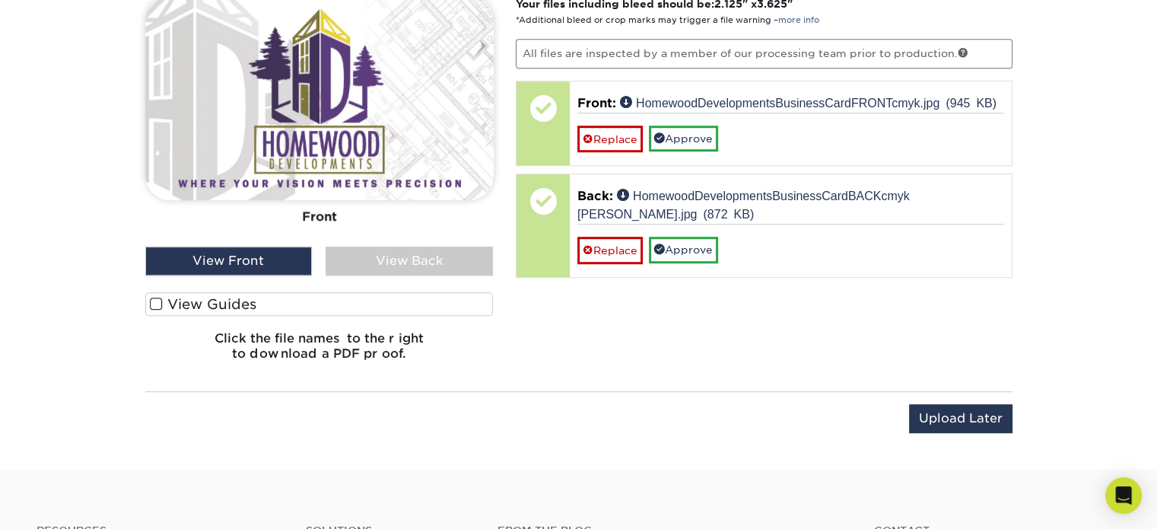
click at [413, 250] on div "View Back" at bounding box center [409, 260] width 167 height 29
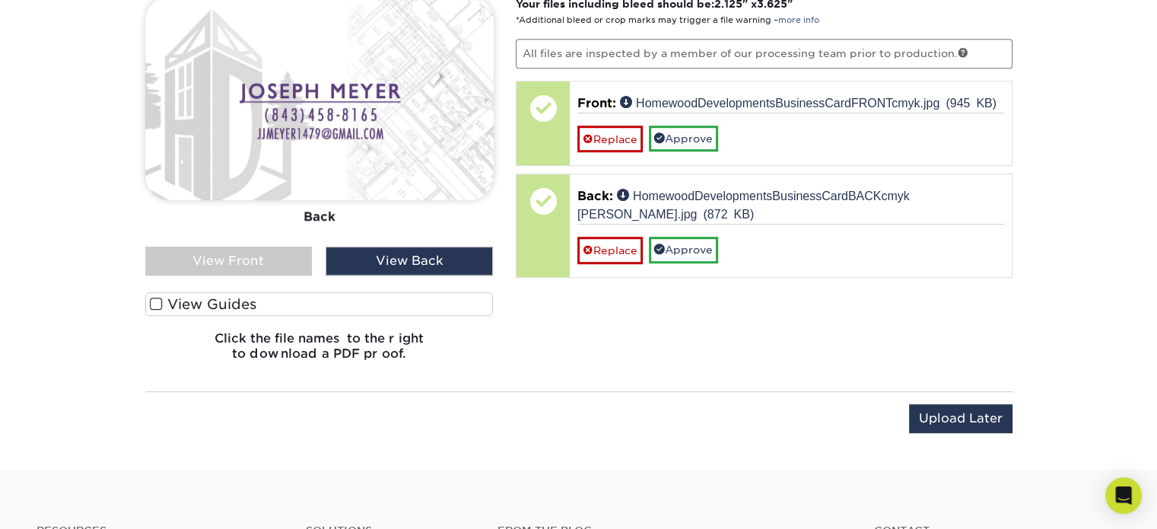
click at [280, 256] on div "View Front" at bounding box center [228, 260] width 167 height 29
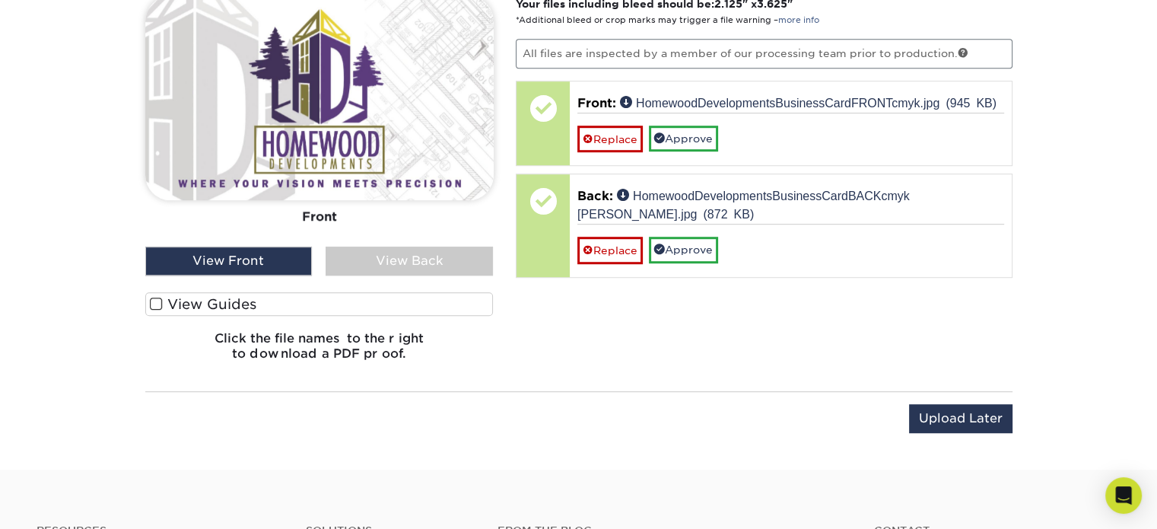
click at [386, 256] on div "View Back" at bounding box center [409, 260] width 167 height 29
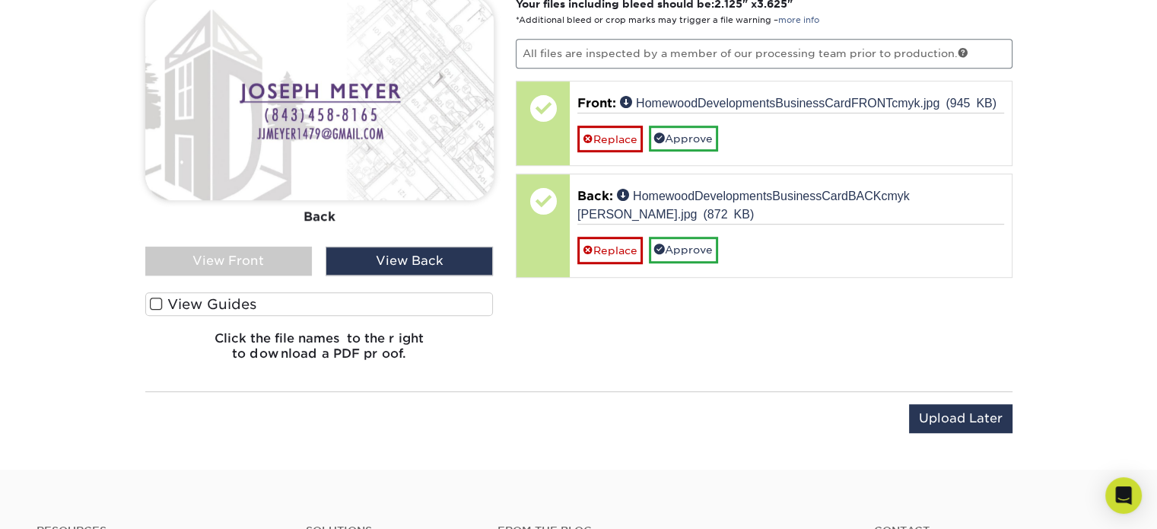
click at [294, 256] on div "View Front" at bounding box center [228, 260] width 167 height 29
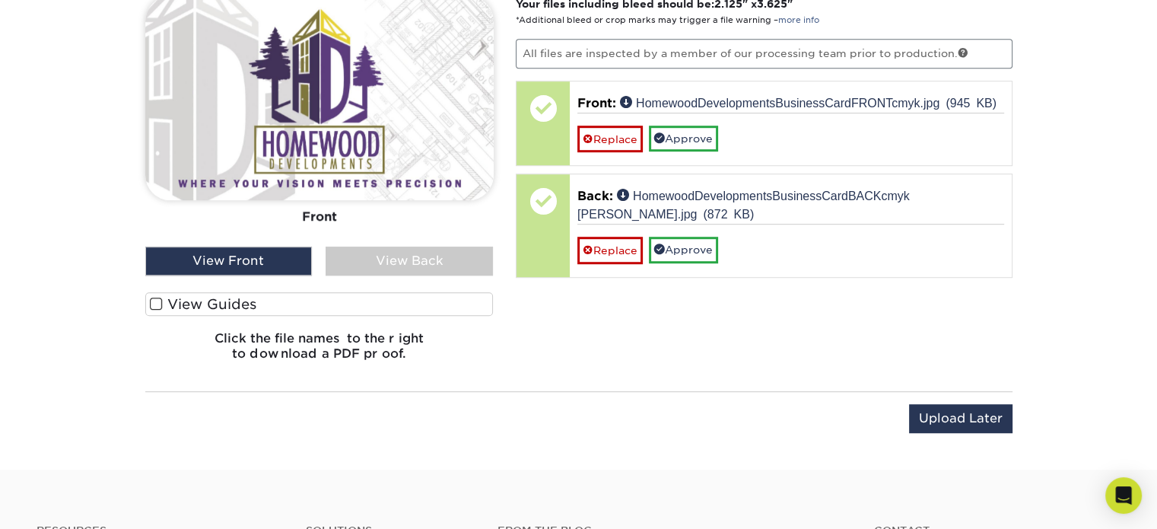
click at [392, 252] on div "View Back" at bounding box center [409, 260] width 167 height 29
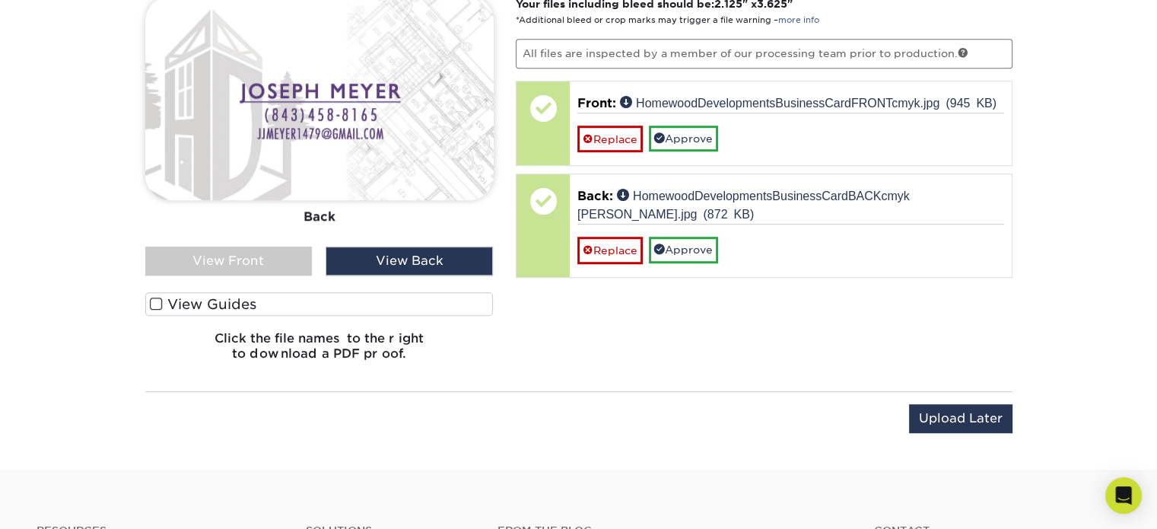
click at [307, 297] on label "View Guides" at bounding box center [319, 304] width 348 height 24
click at [0, 0] on input "View Guides" at bounding box center [0, 0] width 0 height 0
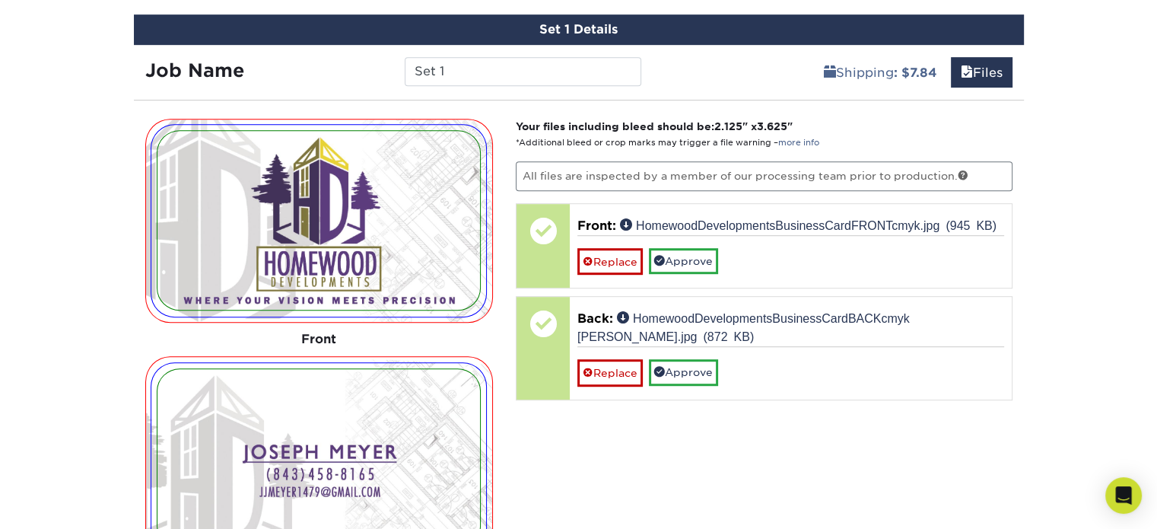
scroll to position [744, 0]
